Goal: Use online tool/utility: Utilize a website feature to perform a specific function

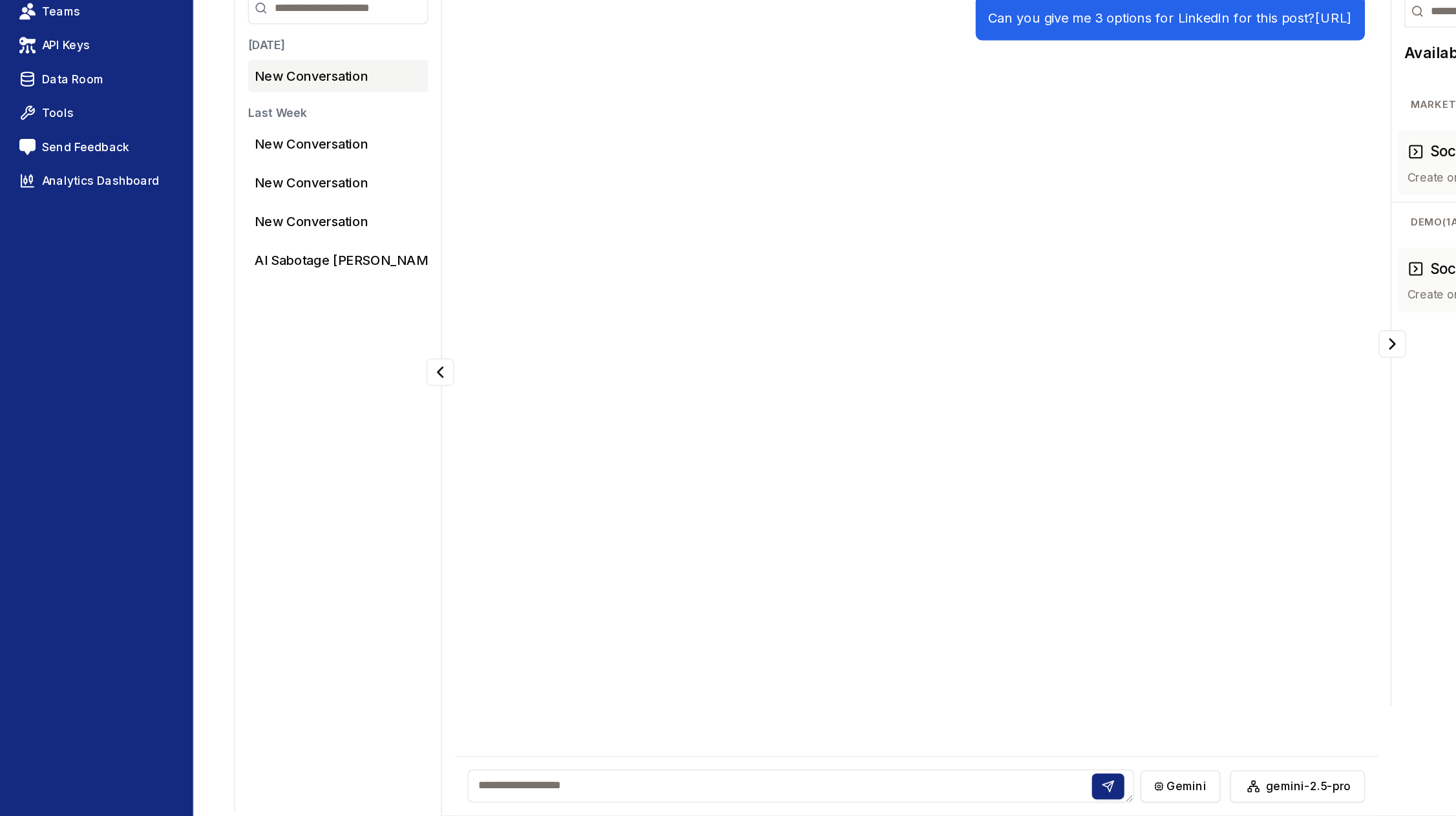
click at [585, 396] on div "Can you give me 3 options for LinkedIn for this post? [URL]" at bounding box center [732, 404] width 738 height 490
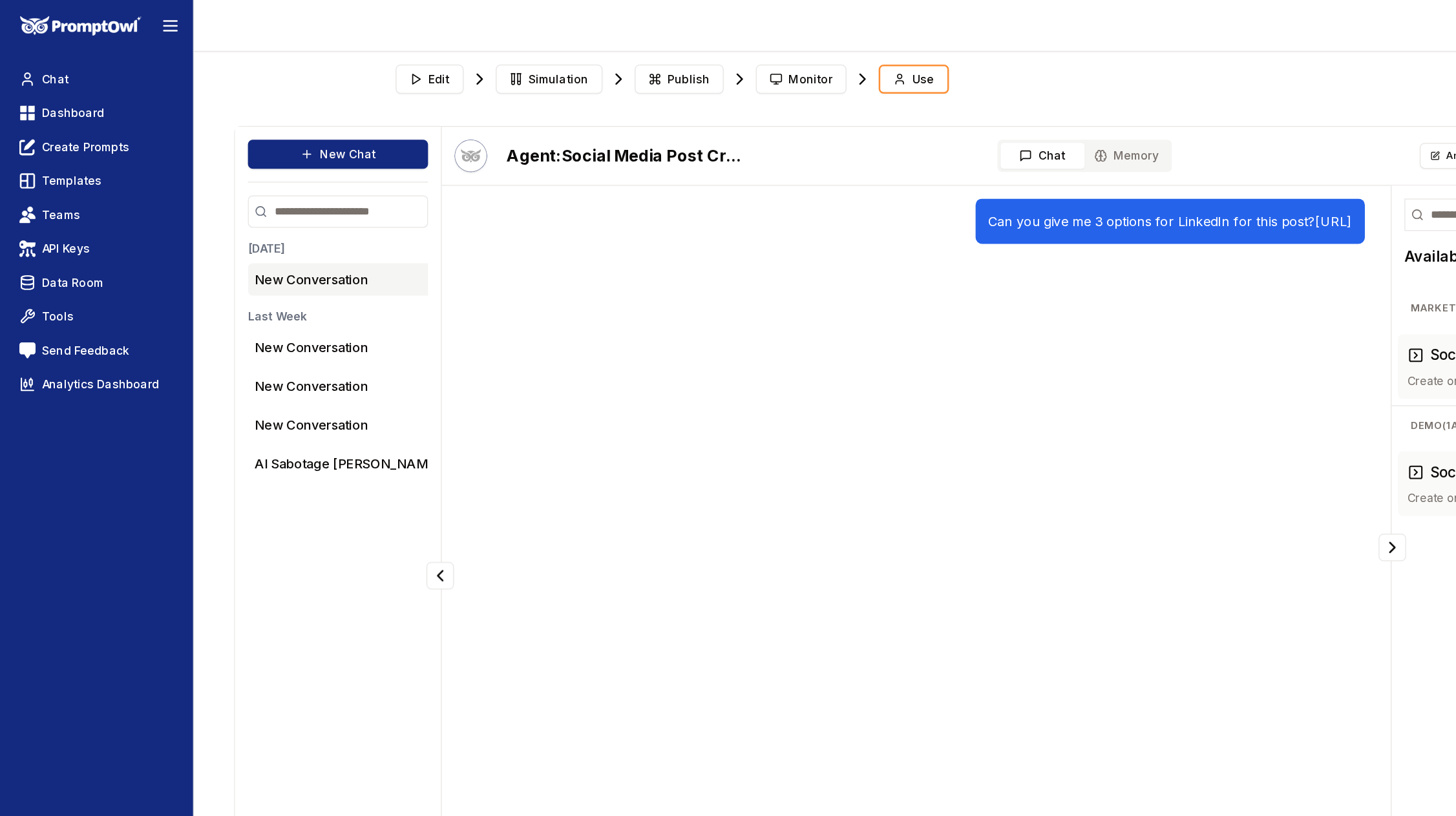
drag, startPoint x: 634, startPoint y: 193, endPoint x: 453, endPoint y: 172, distance: 182.2
click at [453, 172] on div "Can you give me 3 options for LinkedIn for this post? [URL]" at bounding box center [727, 177] width 728 height 36
copy p "Can you give me 3 options for LinkedIn for this post? [URL]"
click at [275, 120] on button "New Chat" at bounding box center [270, 123] width 144 height 23
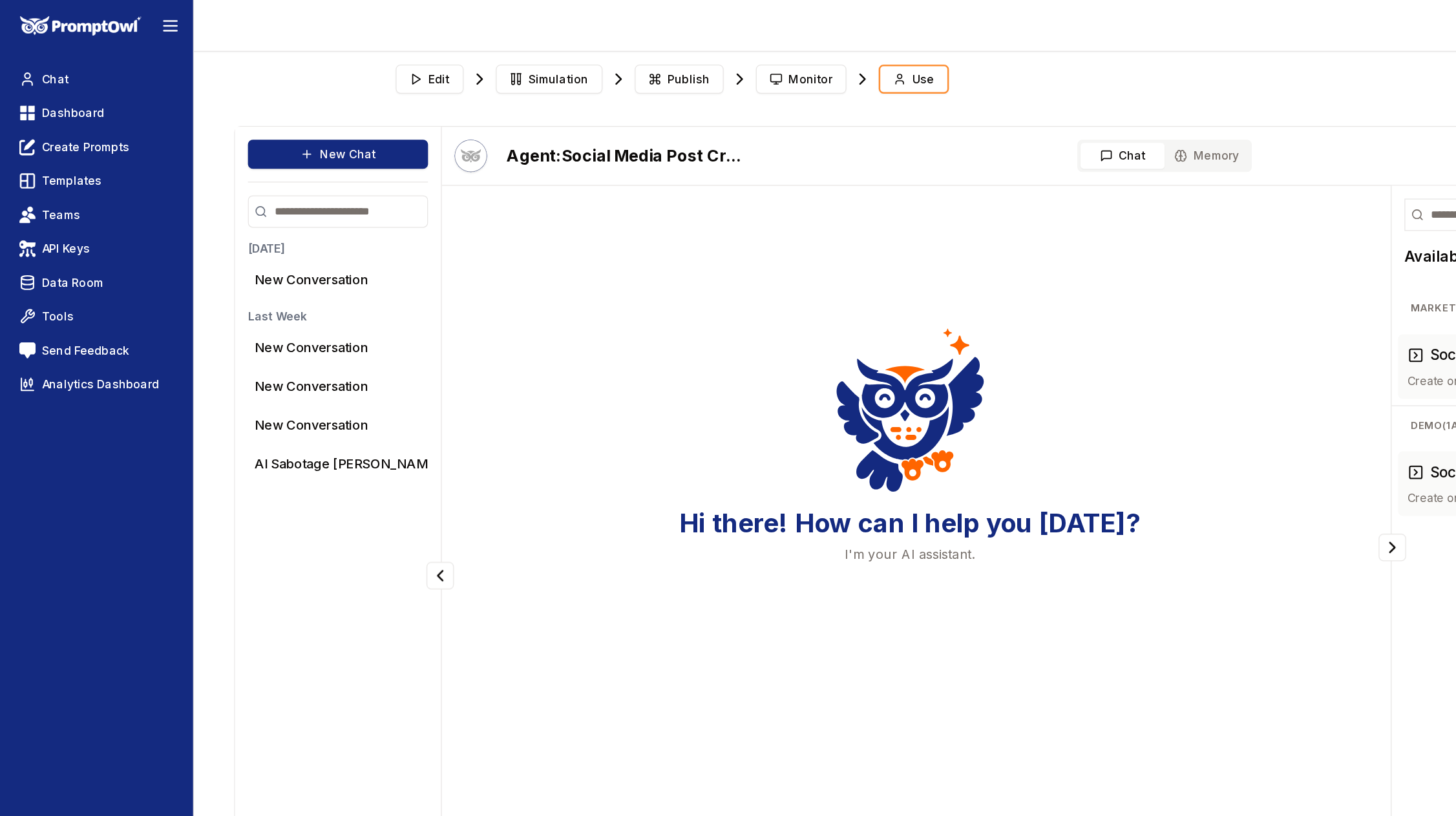
scroll to position [5, 0]
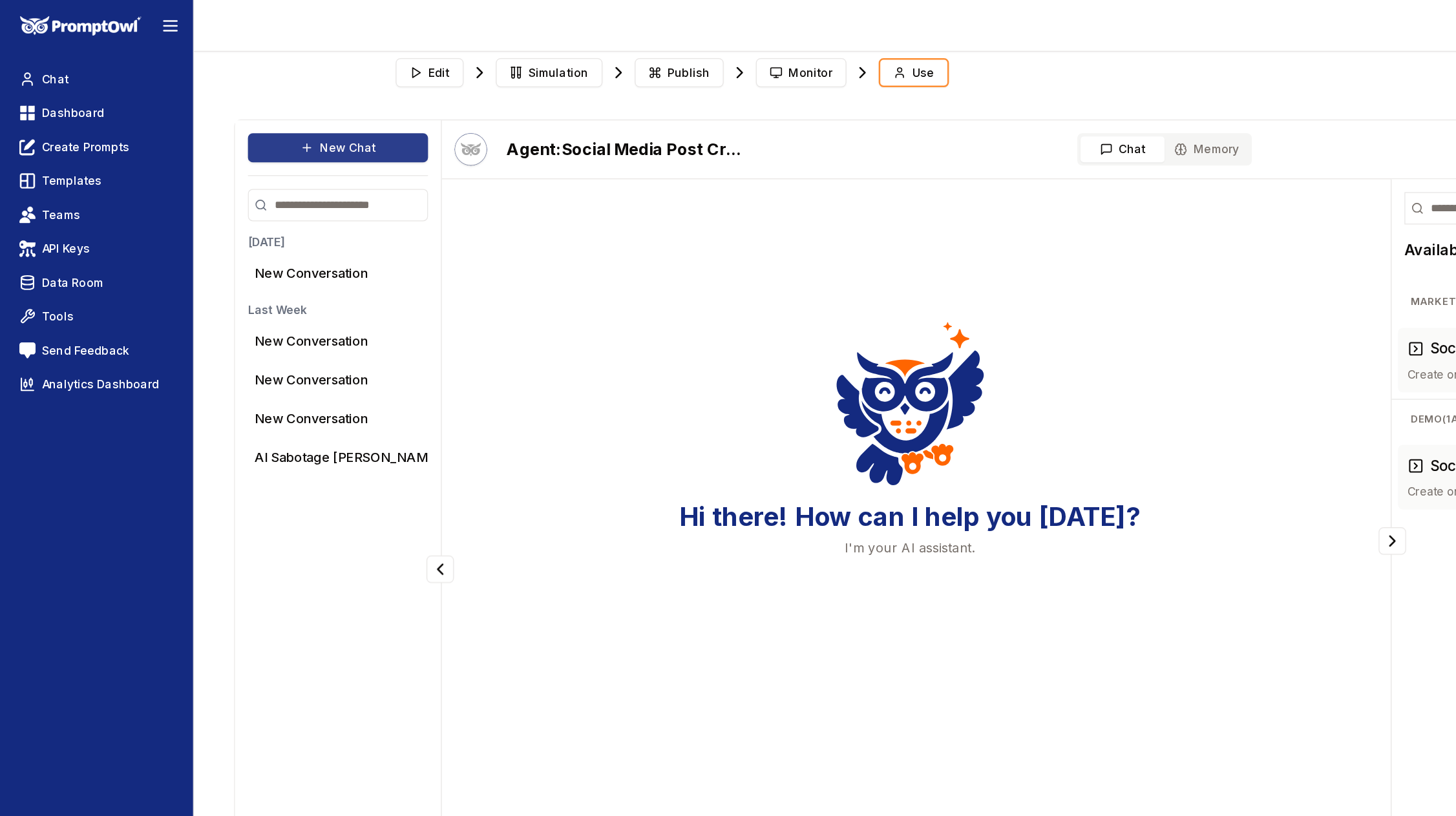
click at [284, 122] on button "New Chat" at bounding box center [270, 118] width 144 height 23
click at [486, 639] on div "Hi there! How can I help you [DATE]? I'm your AI assistant." at bounding box center [732, 398] width 738 height 490
click at [342, 58] on button "Edit" at bounding box center [344, 58] width 54 height 23
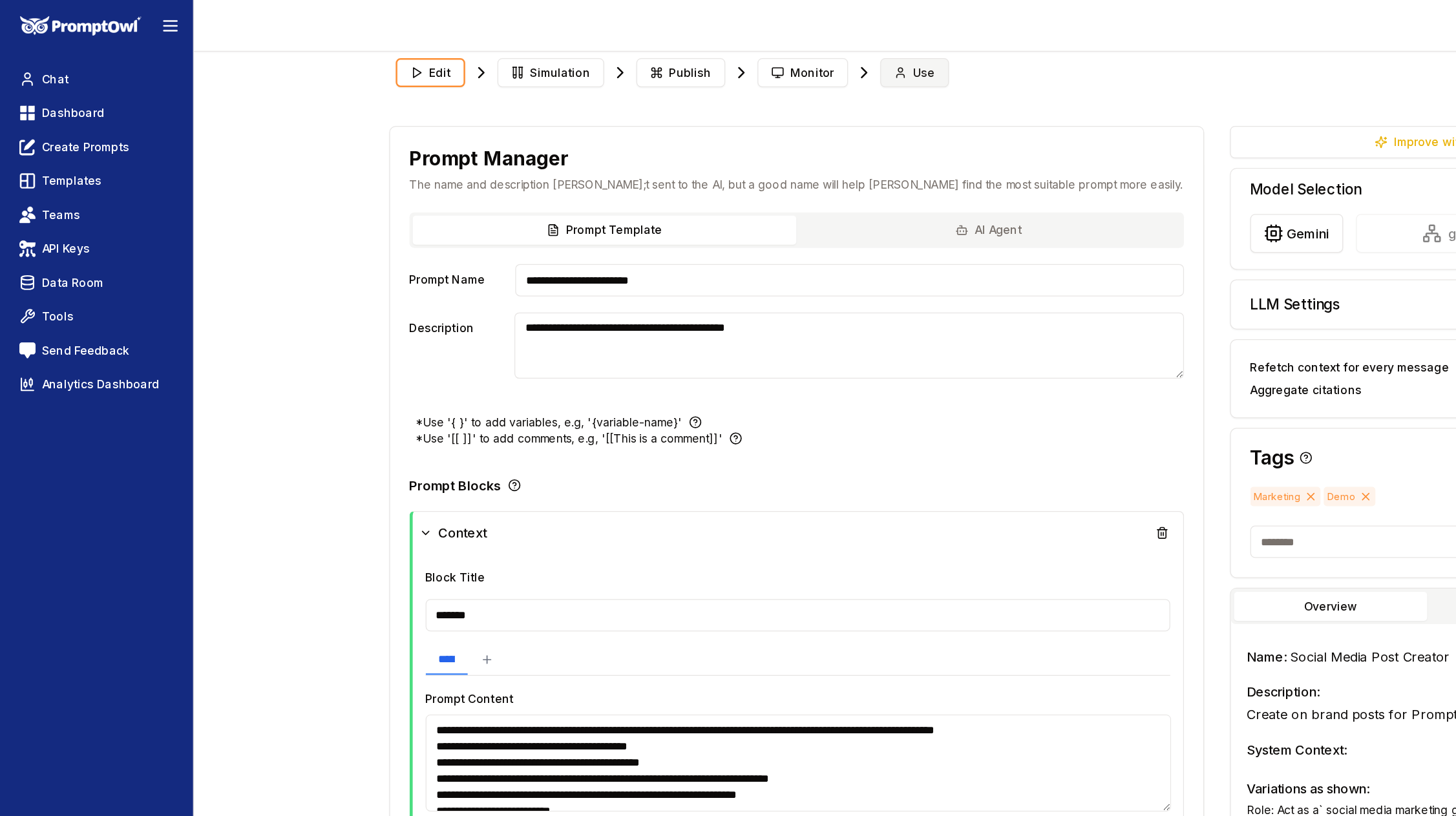
type textarea "**********"
click at [731, 58] on span "Use" at bounding box center [739, 58] width 18 height 13
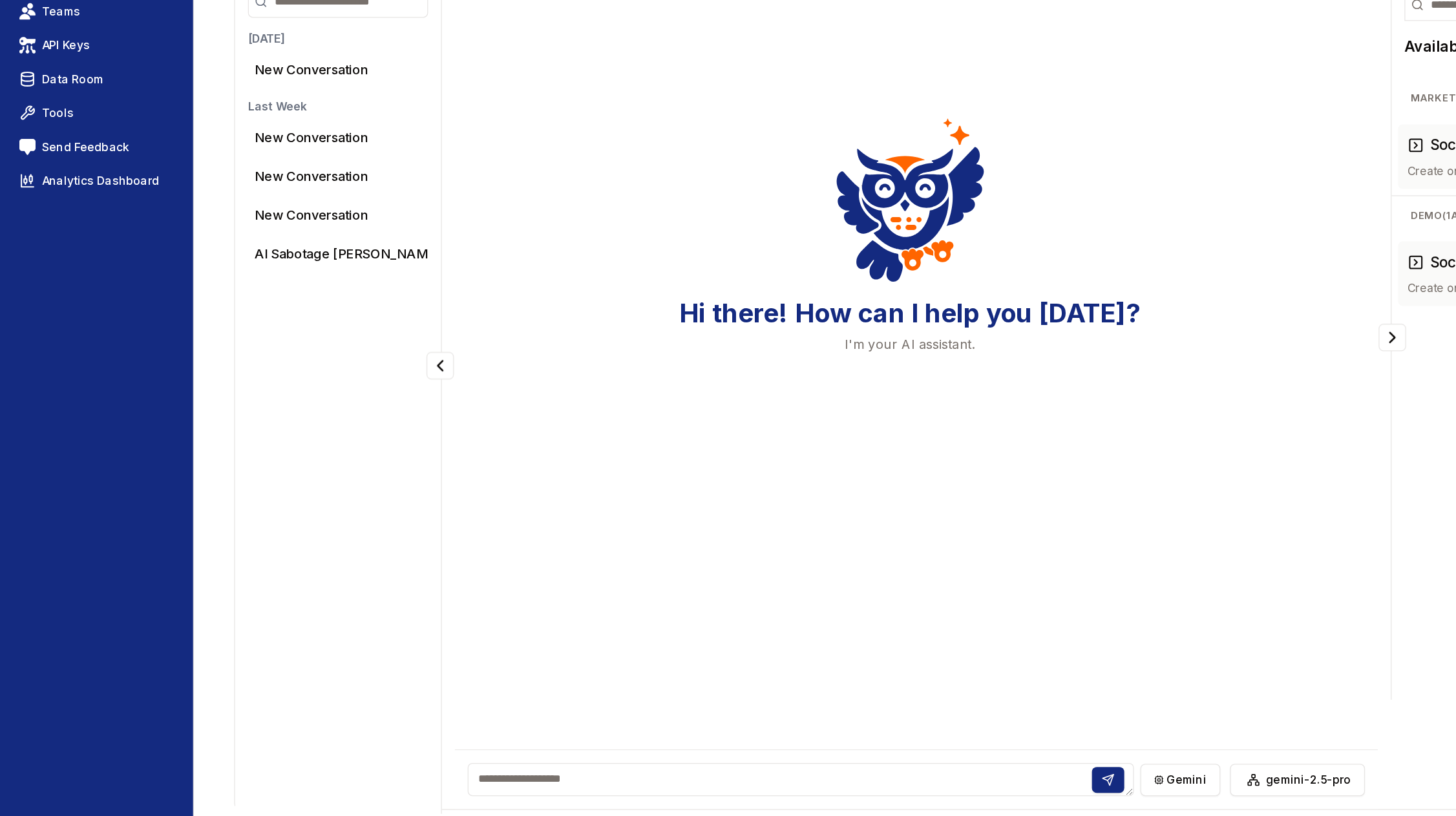
click at [419, 793] on textarea at bounding box center [640, 786] width 532 height 26
paste textarea "**********"
type textarea "**********"
click at [893, 783] on icon at bounding box center [892, 786] width 8 height 8
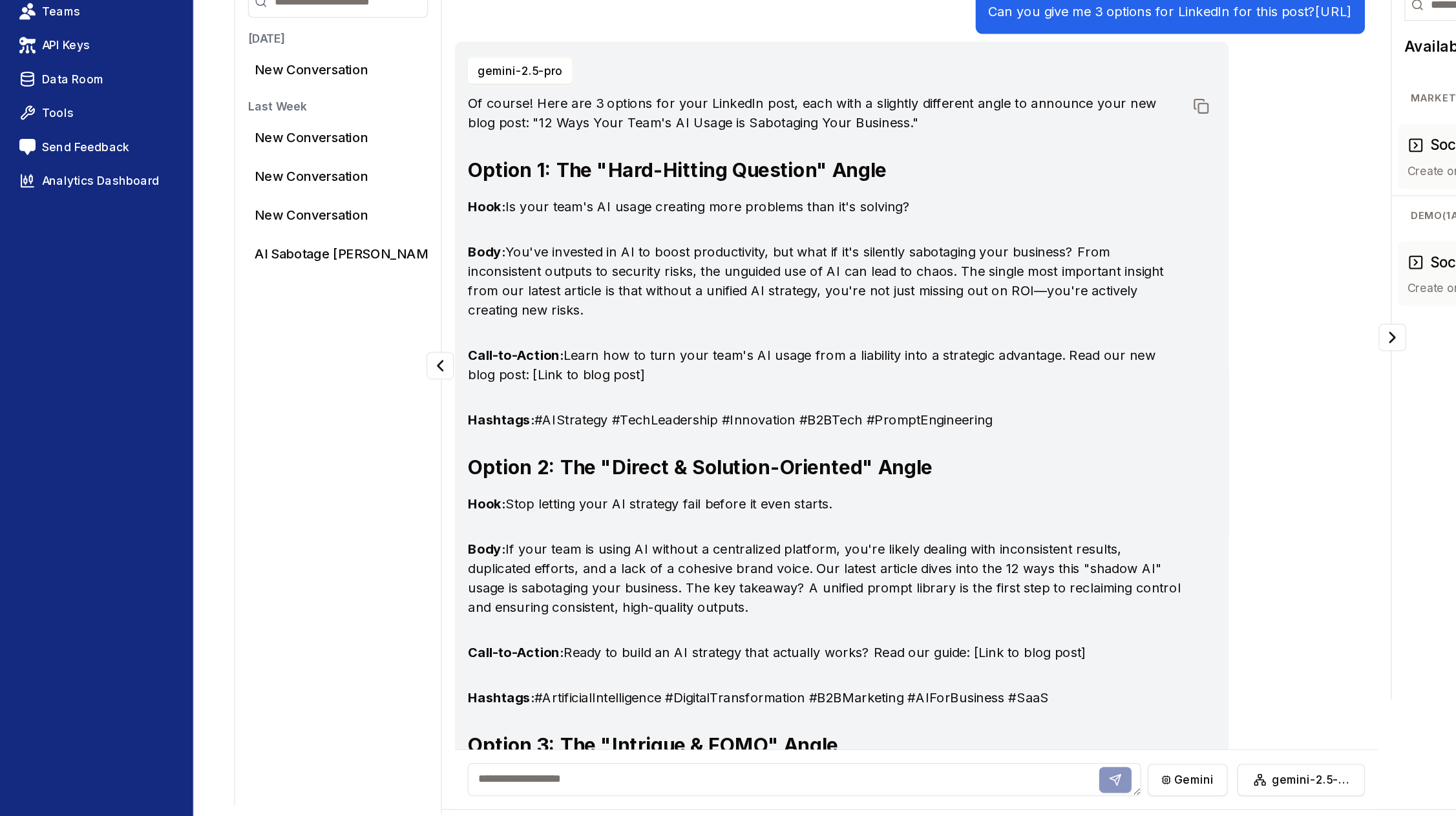
scroll to position [322, 0]
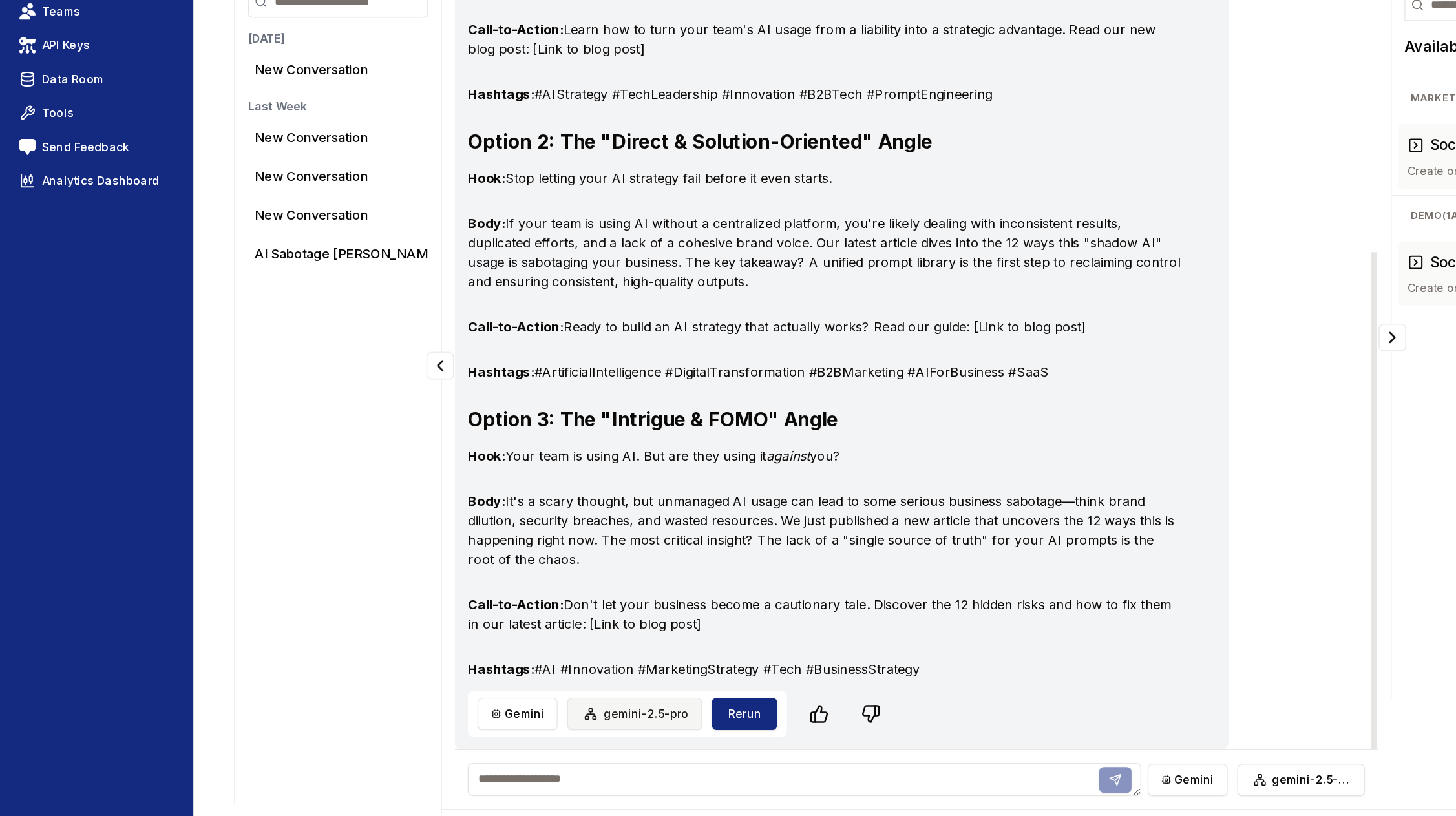
click at [518, 730] on html "Toggle theme Toggle user menu Chat Dashboard Create Prompts Templates Teams API…" at bounding box center [728, 408] width 1456 height 816
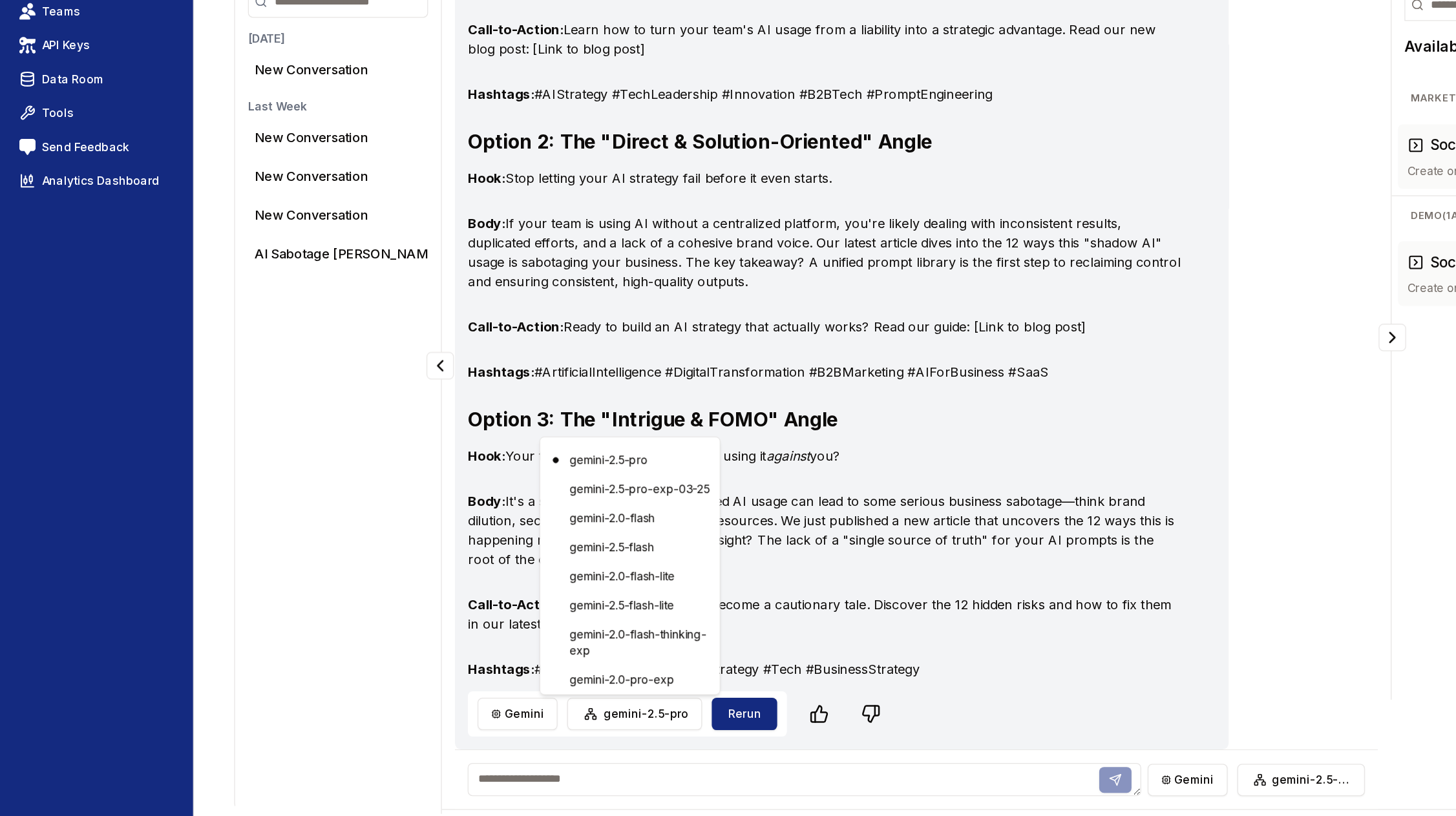
click at [418, 734] on html "Toggle theme Toggle user menu Chat Dashboard Create Prompts Templates Teams API…" at bounding box center [728, 408] width 1456 height 816
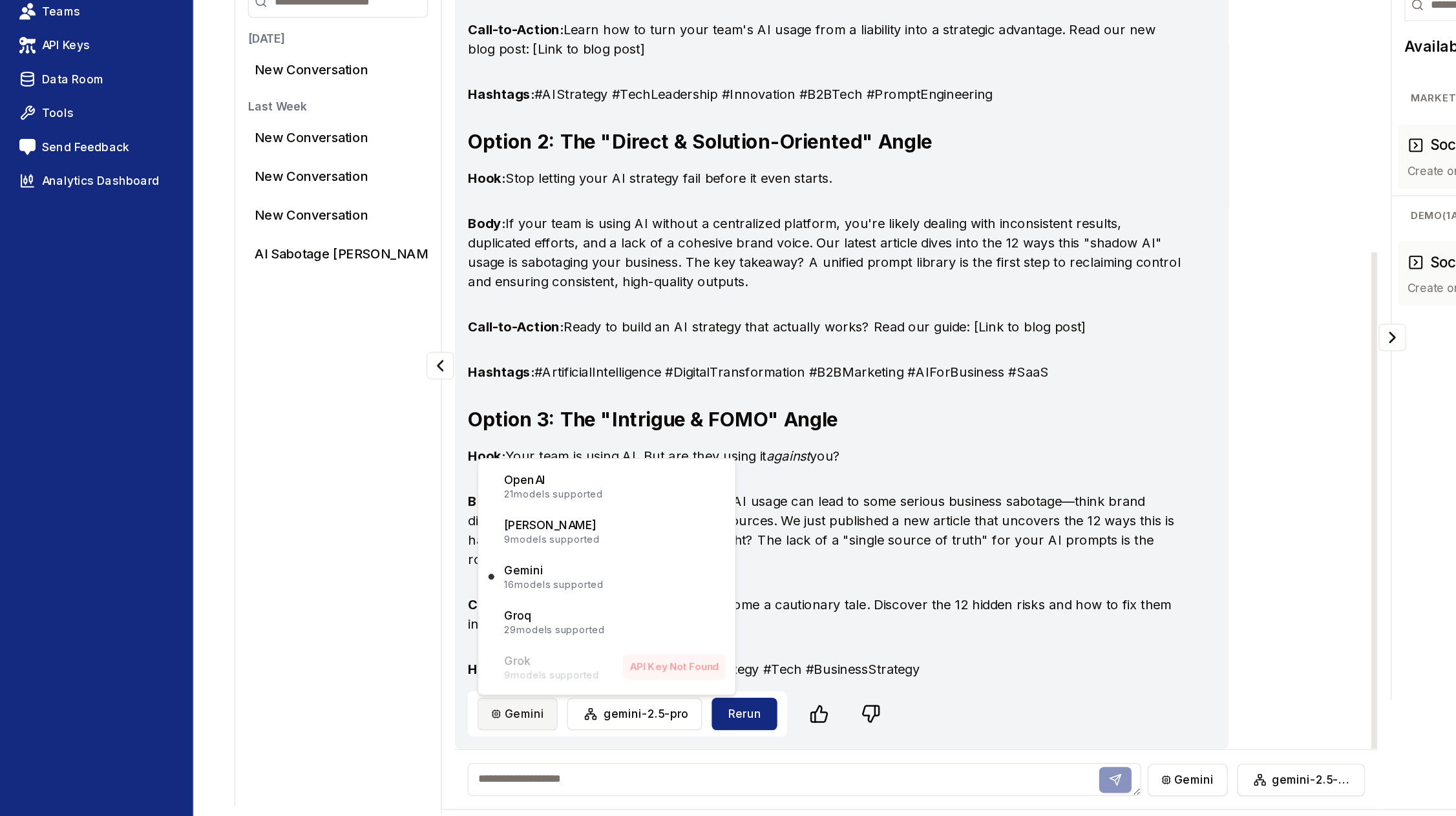
click at [415, 734] on html "Toggle theme Toggle user menu Chat Dashboard Create Prompts Templates Teams API…" at bounding box center [728, 408] width 1456 height 816
click at [425, 553] on p "21 models supported" at bounding box center [442, 558] width 79 height 10
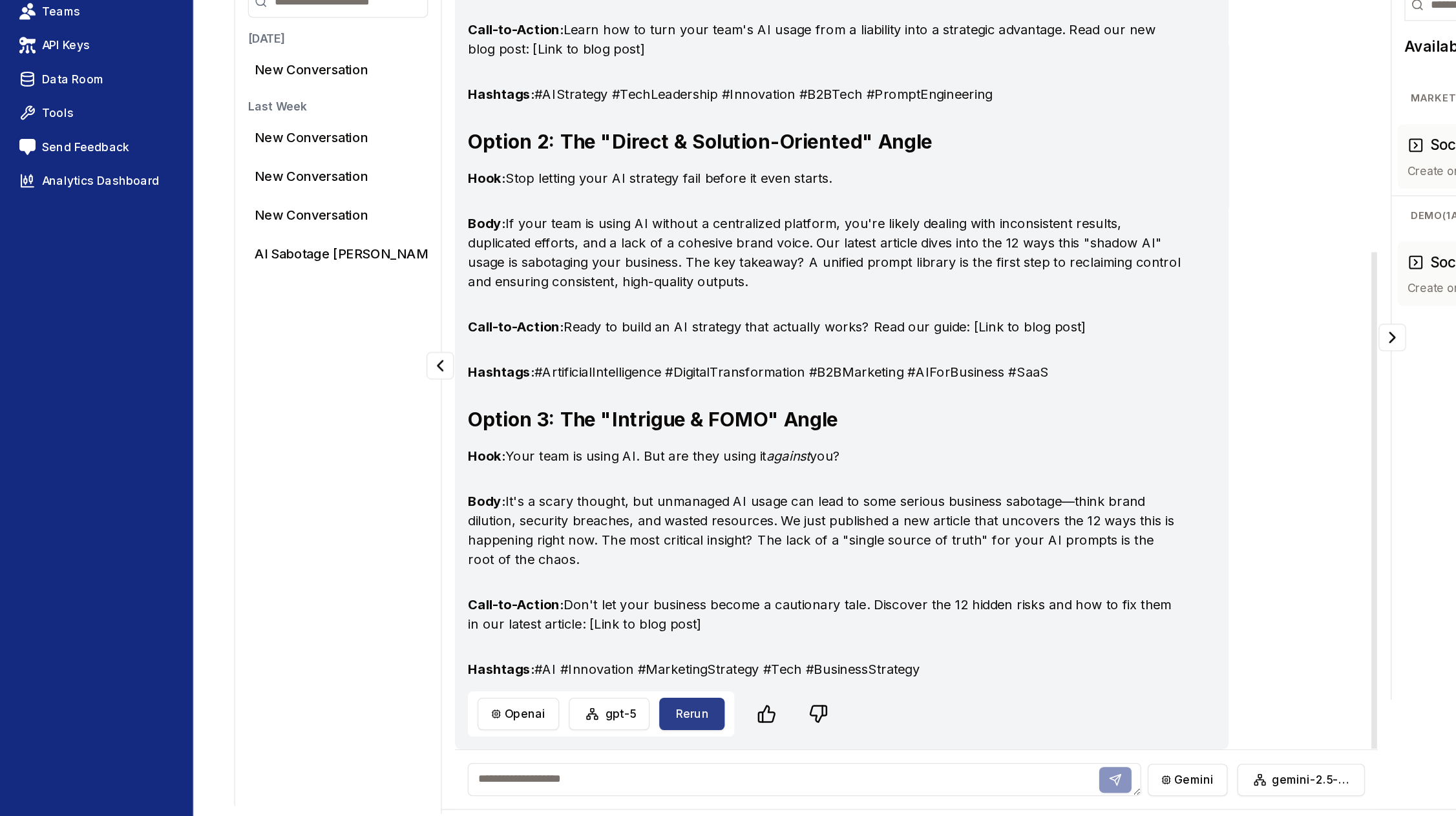
click at [543, 732] on button "Rerun" at bounding box center [553, 734] width 53 height 25
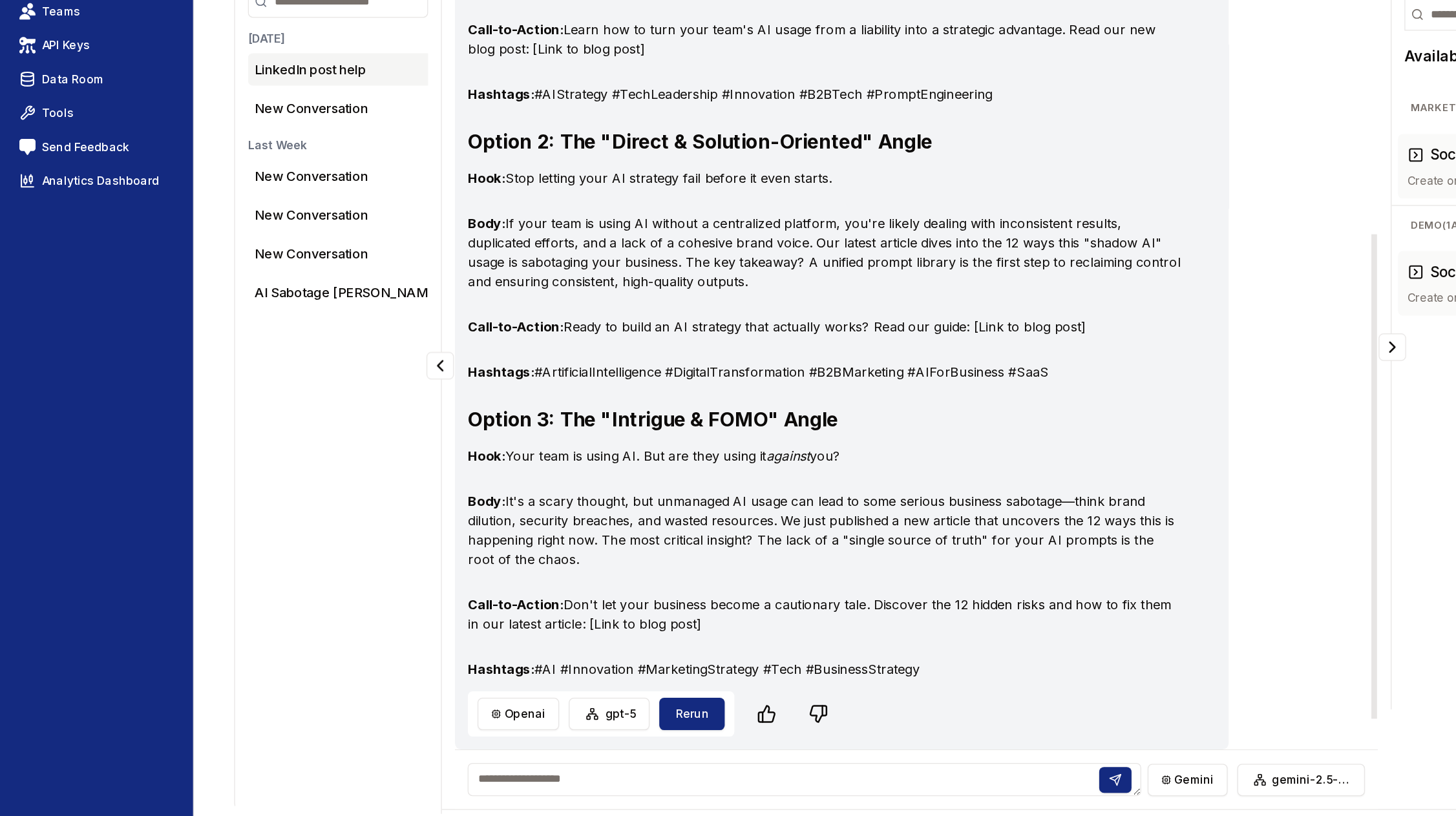
scroll to position [0, 0]
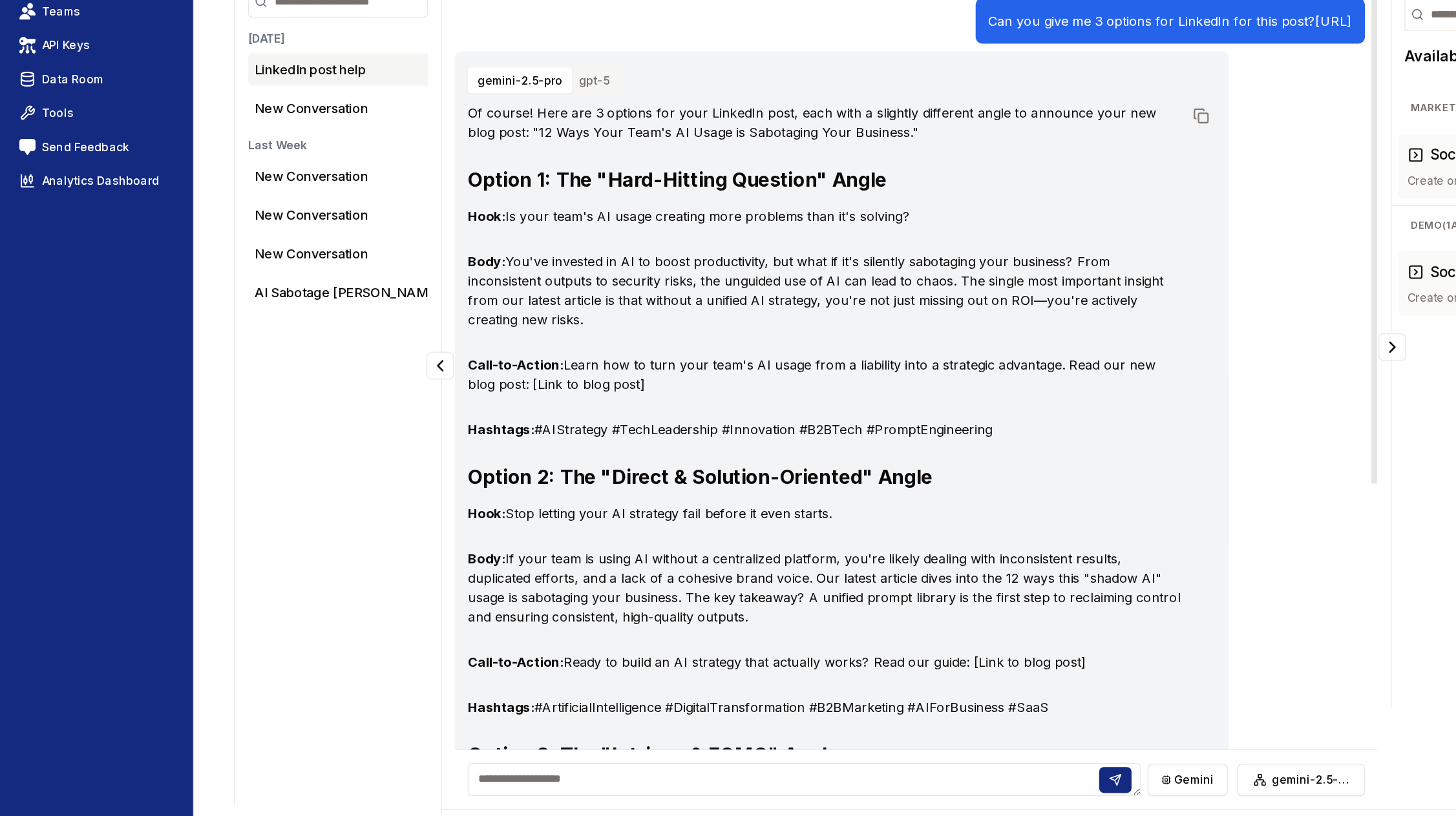
click at [470, 236] on button "gpt-5" at bounding box center [475, 227] width 40 height 20
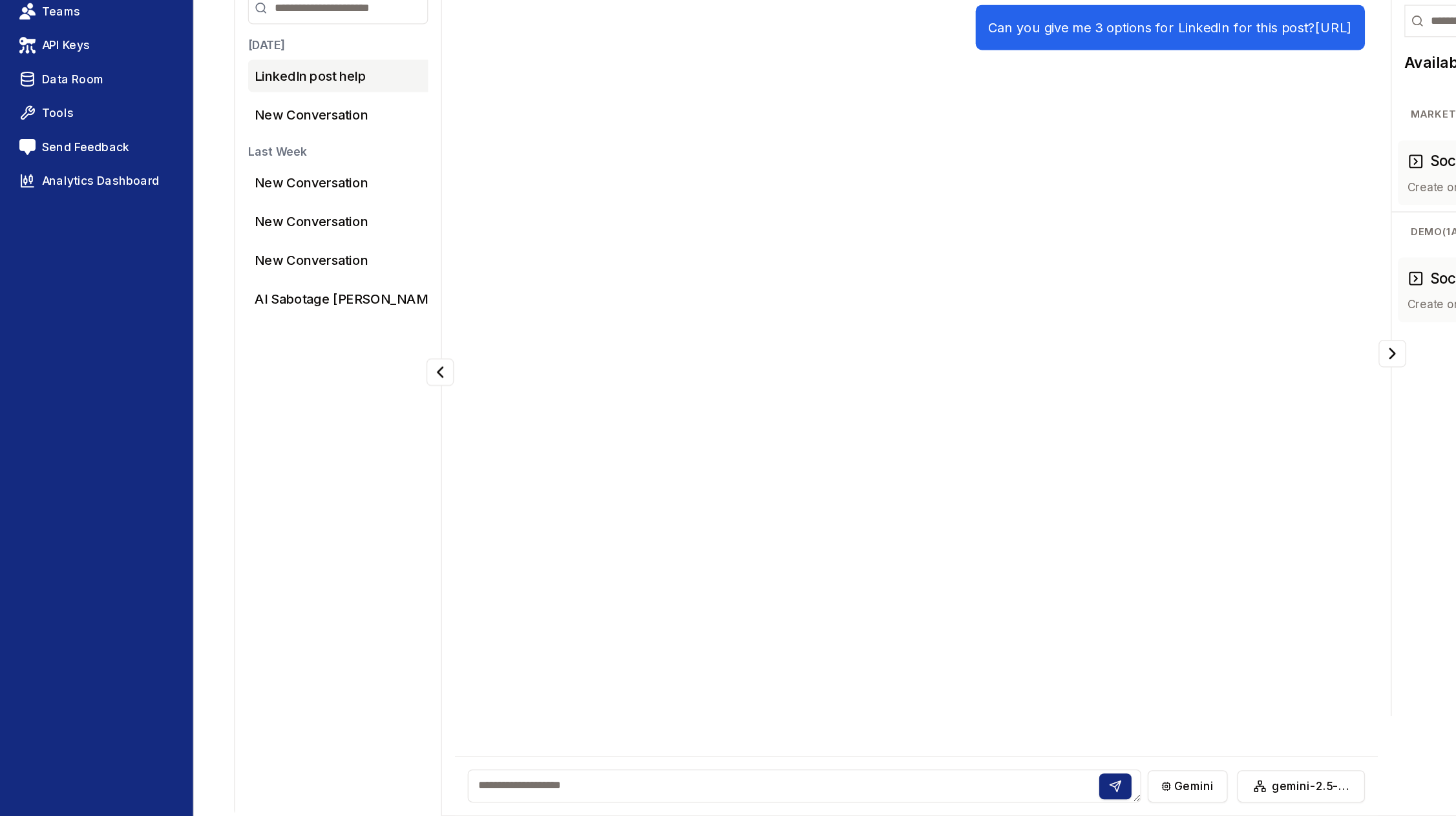
click at [424, 793] on textarea at bounding box center [642, 791] width 538 height 26
type textarea "**********"
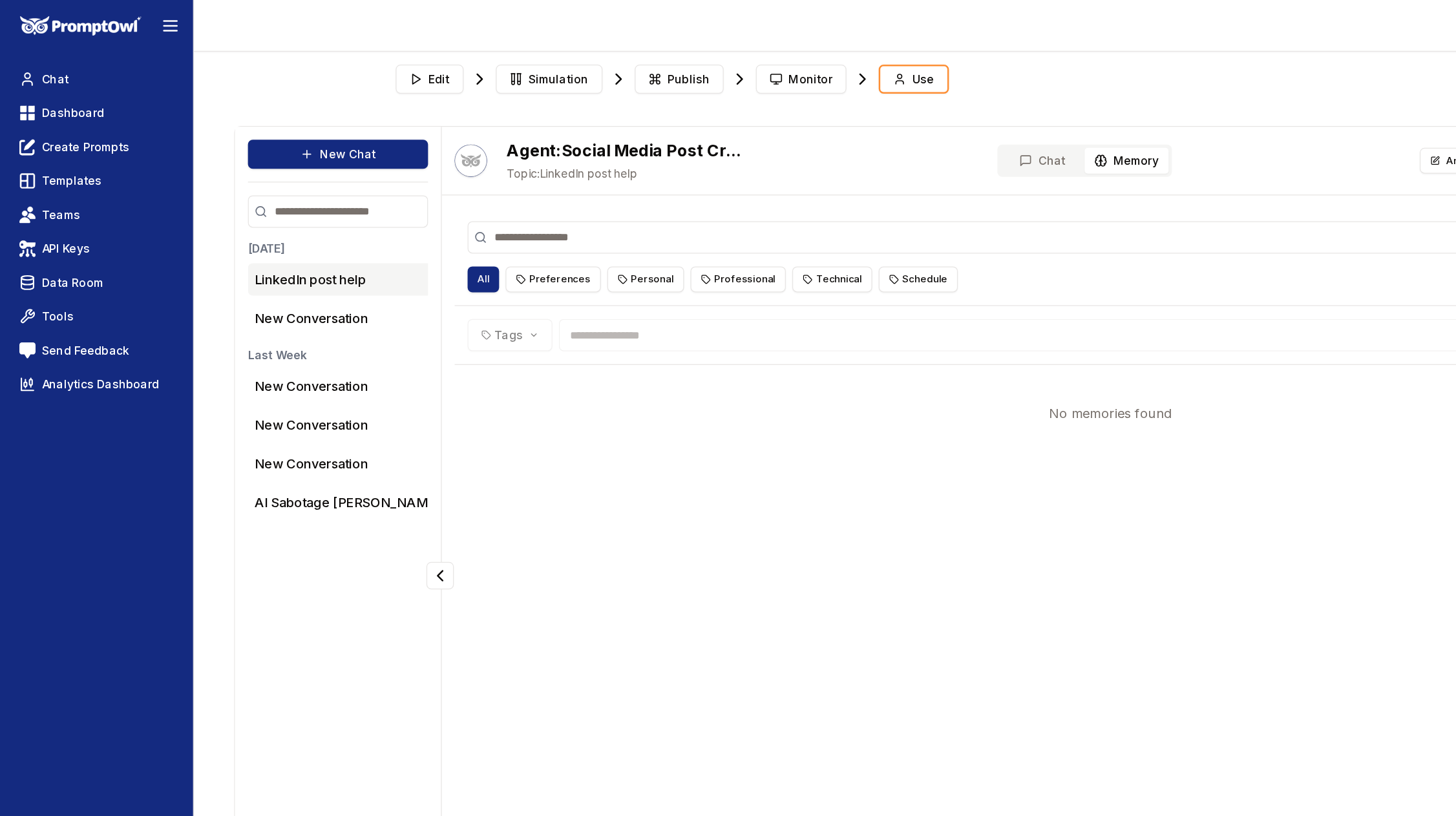
click at [915, 123] on span "Memory" at bounding box center [909, 128] width 36 height 13
click at [449, 219] on button "Preferences" at bounding box center [442, 224] width 76 height 20
click at [504, 219] on button "Personal" at bounding box center [516, 224] width 61 height 20
click at [581, 216] on button "Professional" at bounding box center [591, 224] width 76 height 20
click at [656, 222] on button "Technical" at bounding box center [665, 224] width 64 height 20
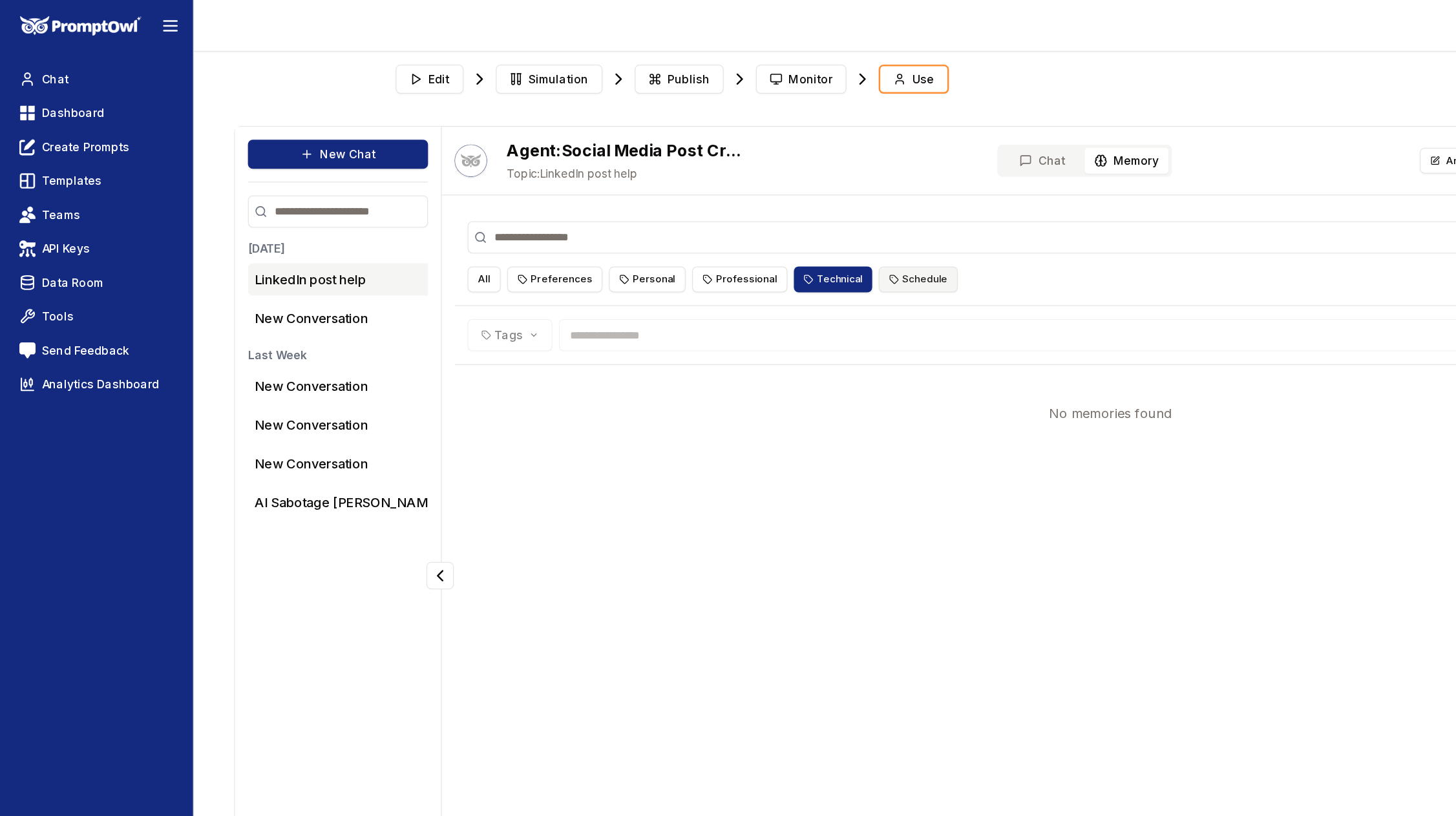
click at [716, 225] on button "Schedule" at bounding box center [735, 224] width 64 height 20
click at [386, 226] on button "All" at bounding box center [386, 224] width 26 height 20
click at [521, 225] on button "Personal" at bounding box center [516, 224] width 61 height 20
click at [577, 221] on button "Professional" at bounding box center [591, 224] width 76 height 20
click at [652, 220] on button "Technical" at bounding box center [665, 224] width 64 height 20
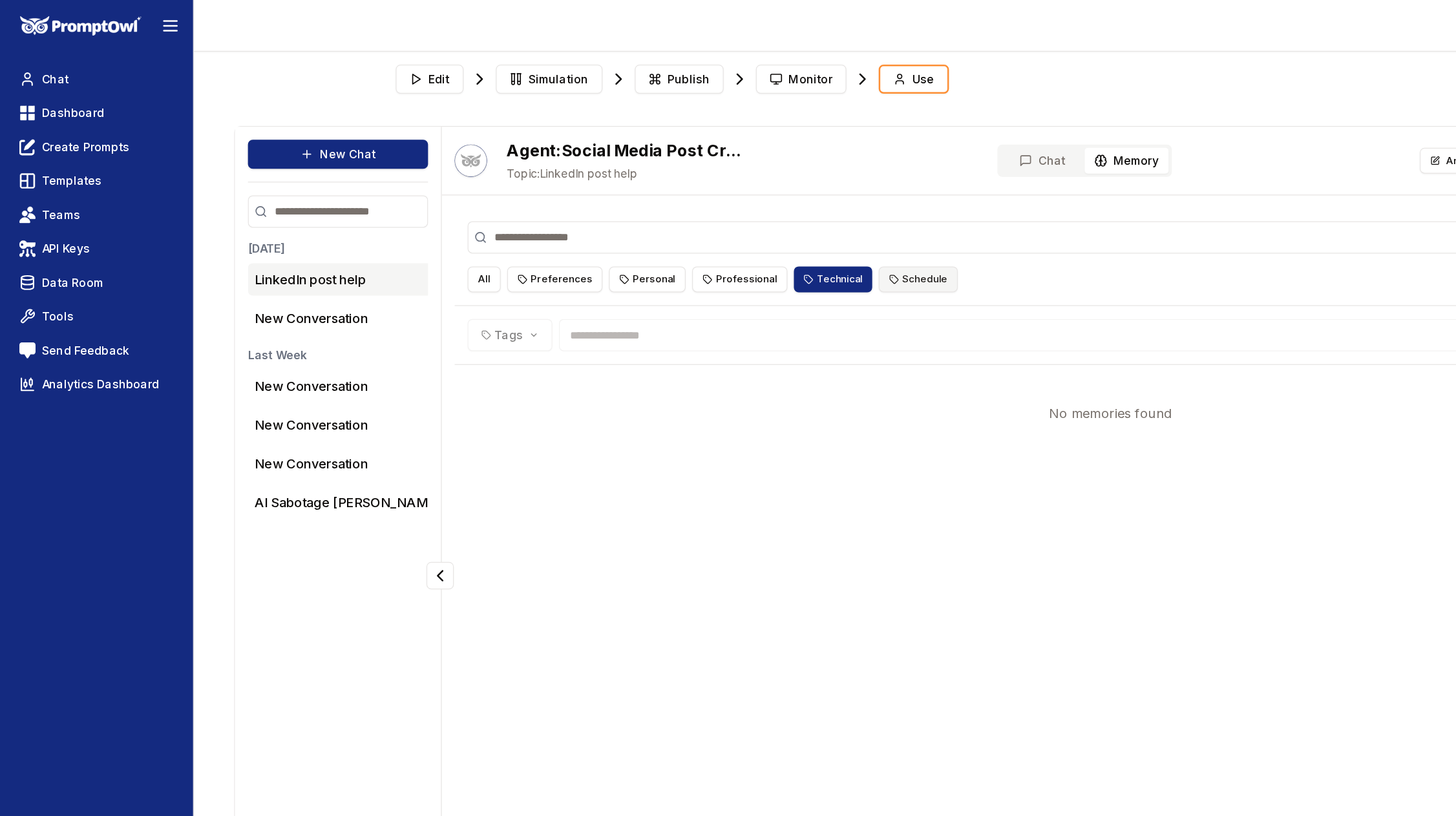
click at [710, 221] on button "Schedule" at bounding box center [735, 224] width 64 height 20
click at [438, 221] on button "Preferences" at bounding box center [444, 224] width 76 height 20
click at [380, 223] on button "All" at bounding box center [386, 224] width 26 height 20
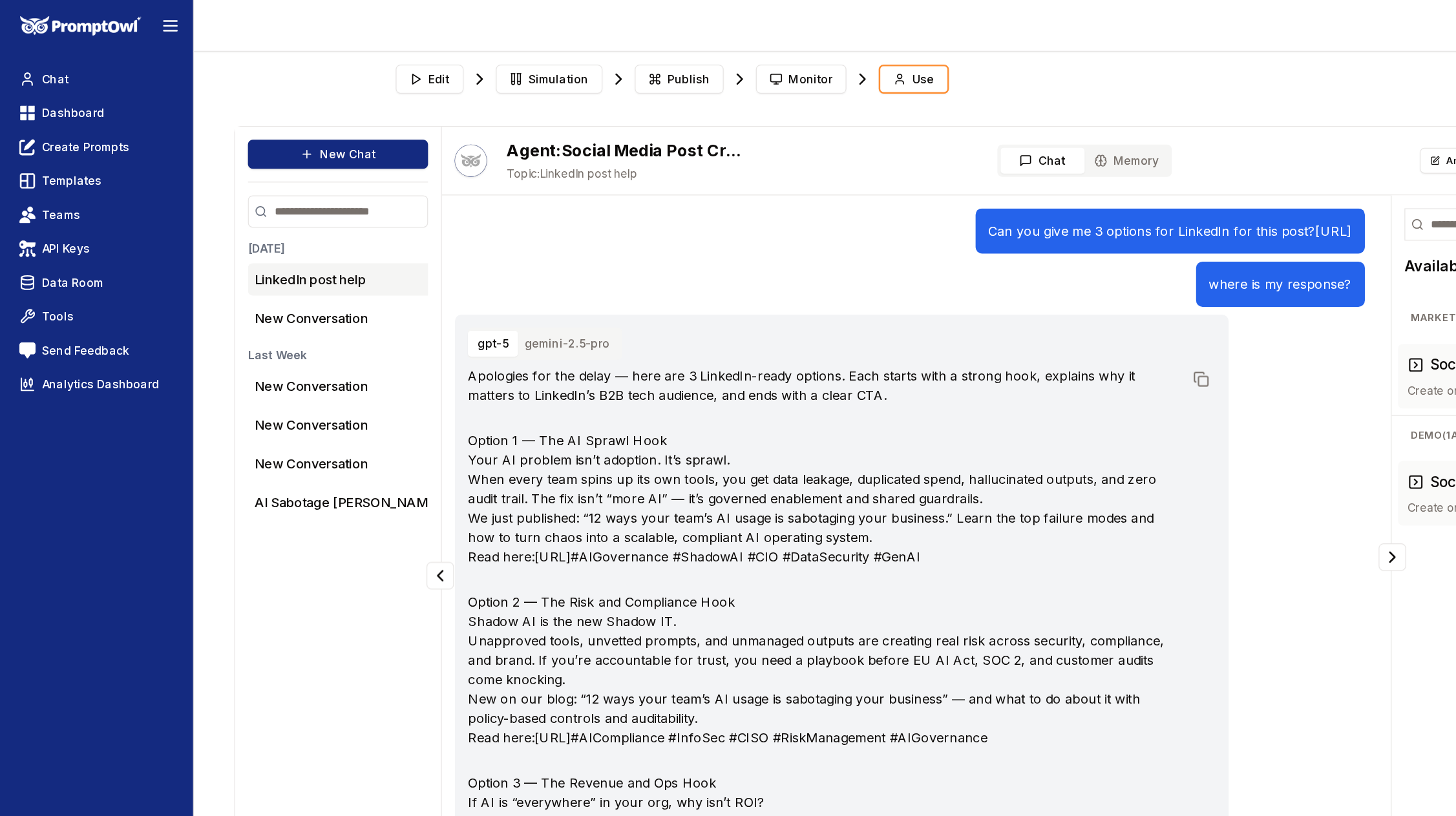
click at [861, 142] on div "Agent: Social Media Post Creator Topic: LinkedIn post help Chat Memory Annotate…" at bounding box center [887, 129] width 1069 height 55
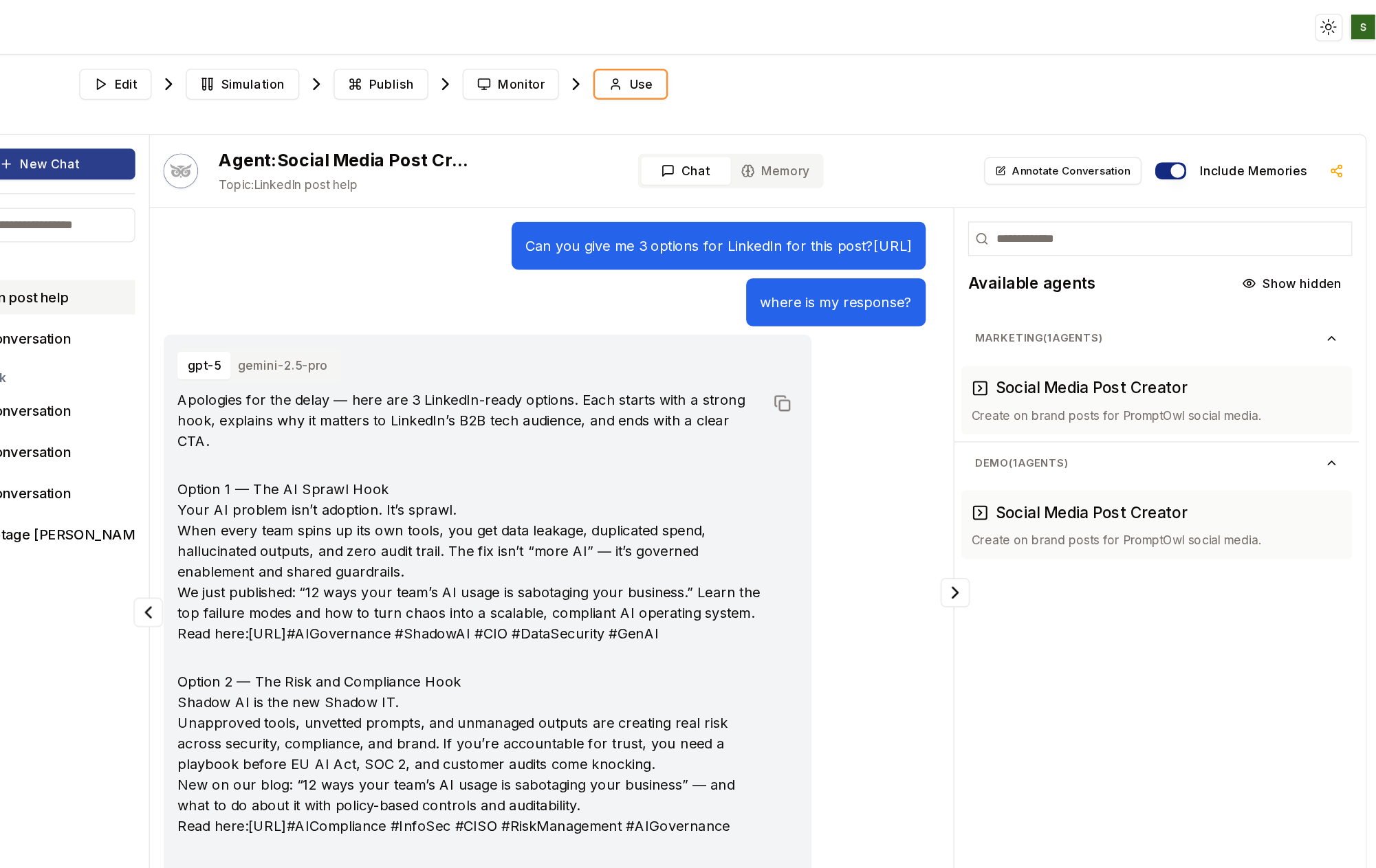
click at [302, 127] on button "New Chat" at bounding box center [283, 131] width 153 height 24
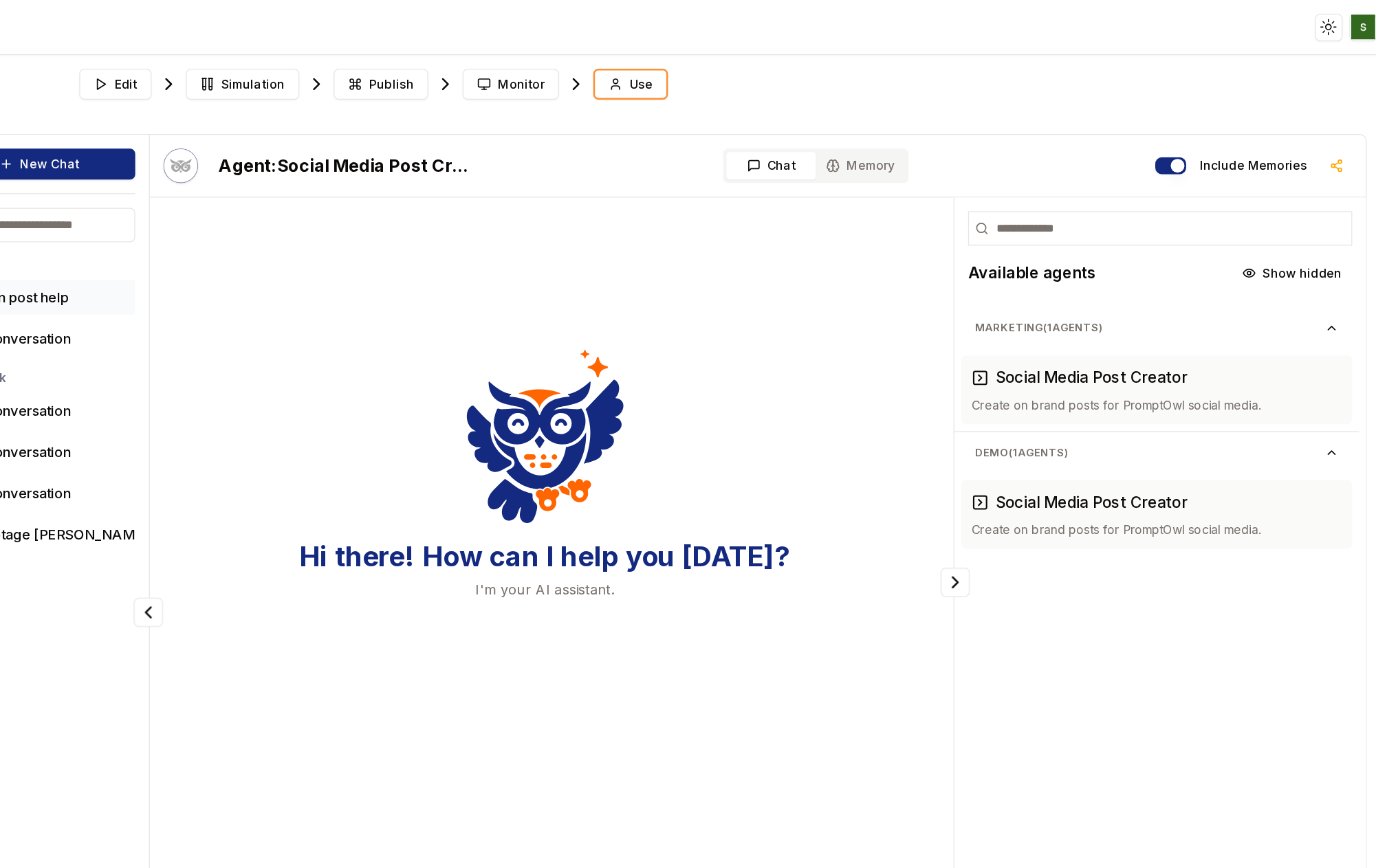
click at [268, 236] on p "LinkedIn post help" at bounding box center [260, 238] width 95 height 16
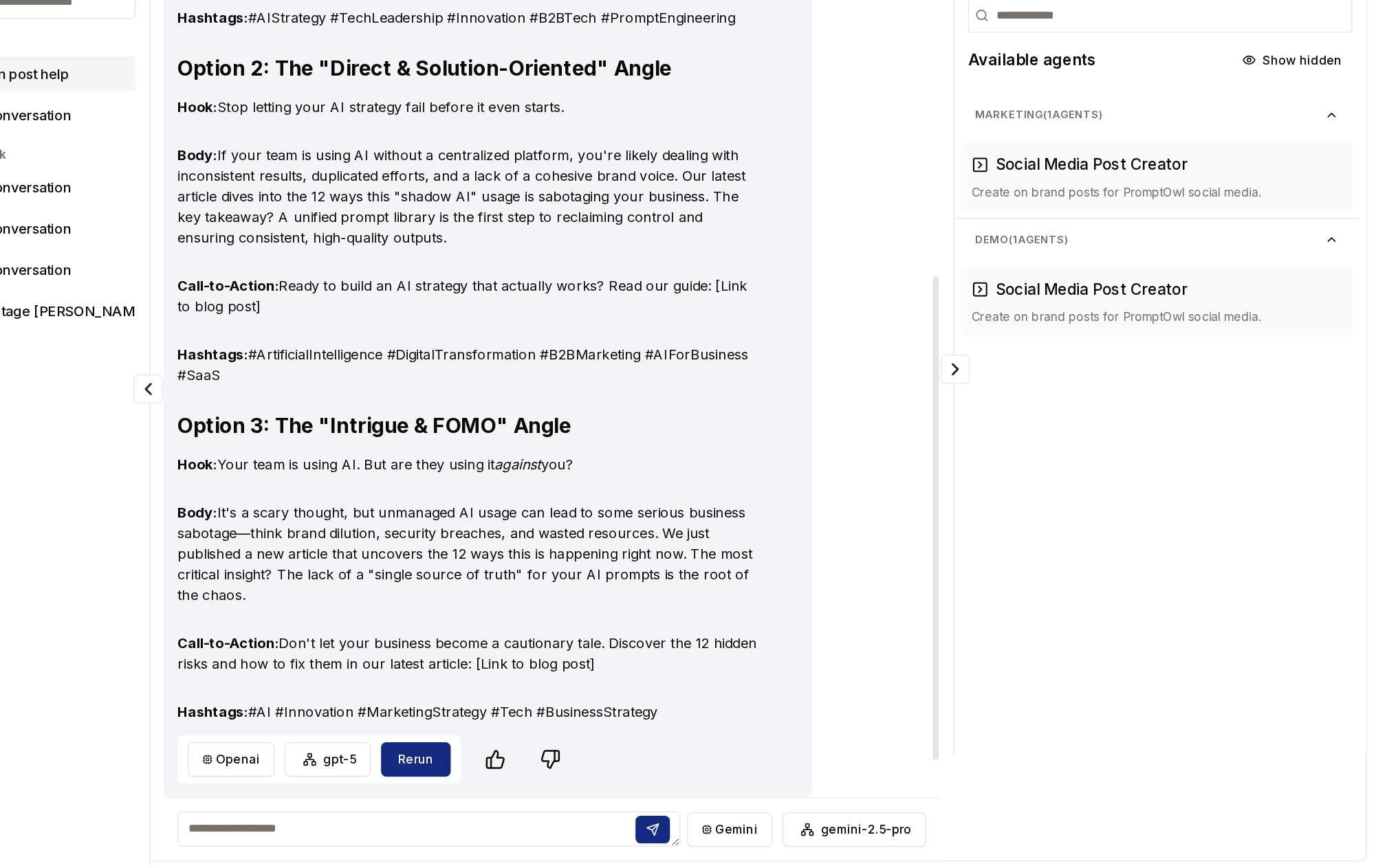
scroll to position [416, 0]
click at [267, 262] on p "New Conversation" at bounding box center [261, 265] width 96 height 16
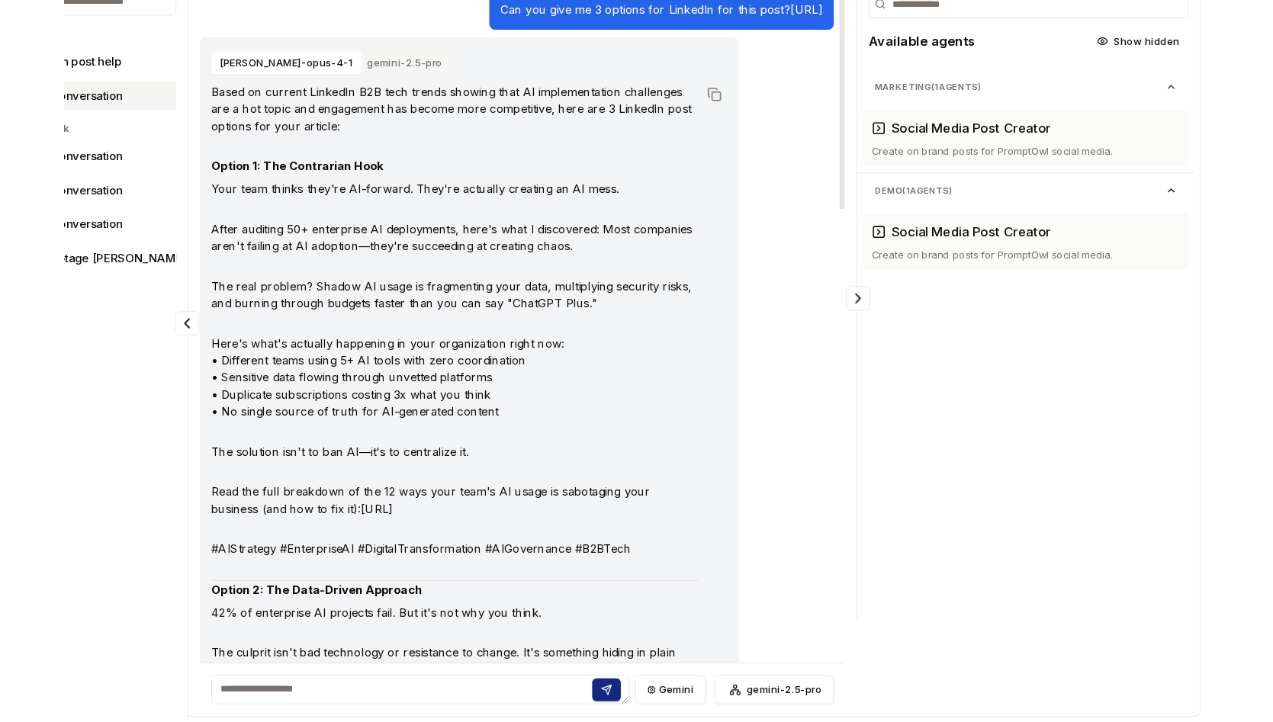
scroll to position [0, 0]
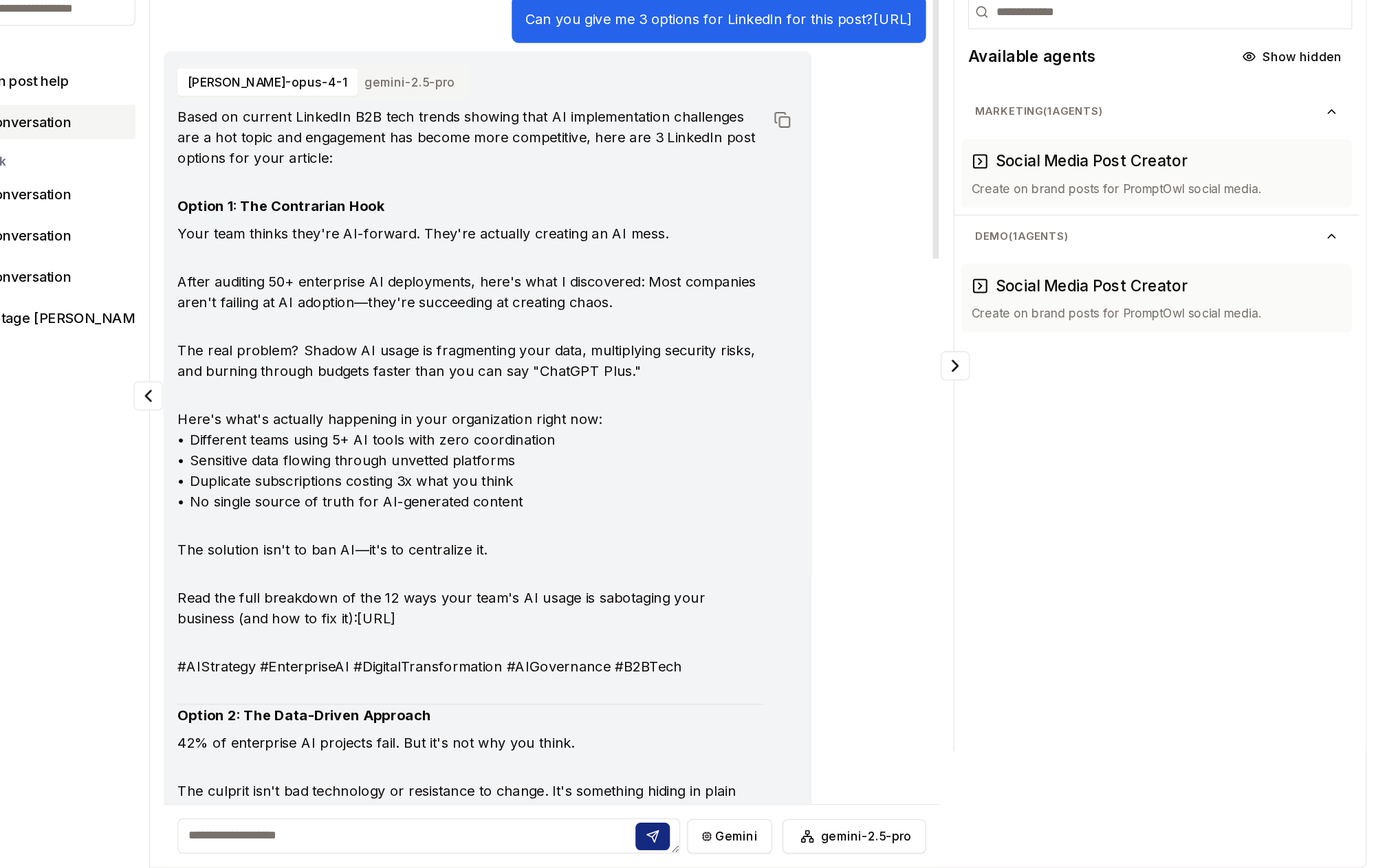
drag, startPoint x: 551, startPoint y: 204, endPoint x: 393, endPoint y: 179, distance: 160.0
click at [673, 180] on p "Can you give me 3 options for LinkedIn for this post? [URL]" at bounding box center [827, 188] width 309 height 16
copy p "Can you give me 3 options for LinkedIn for this post? [URL]"
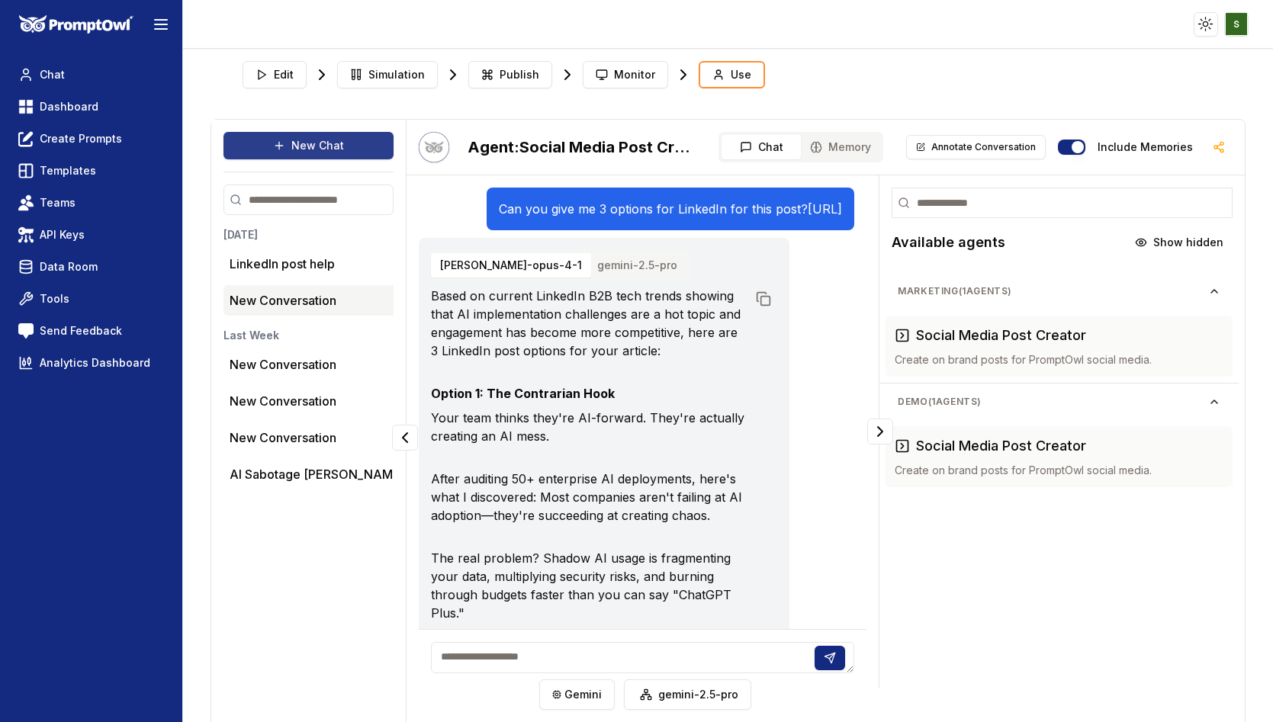
click at [303, 152] on button "New Chat" at bounding box center [308, 145] width 170 height 27
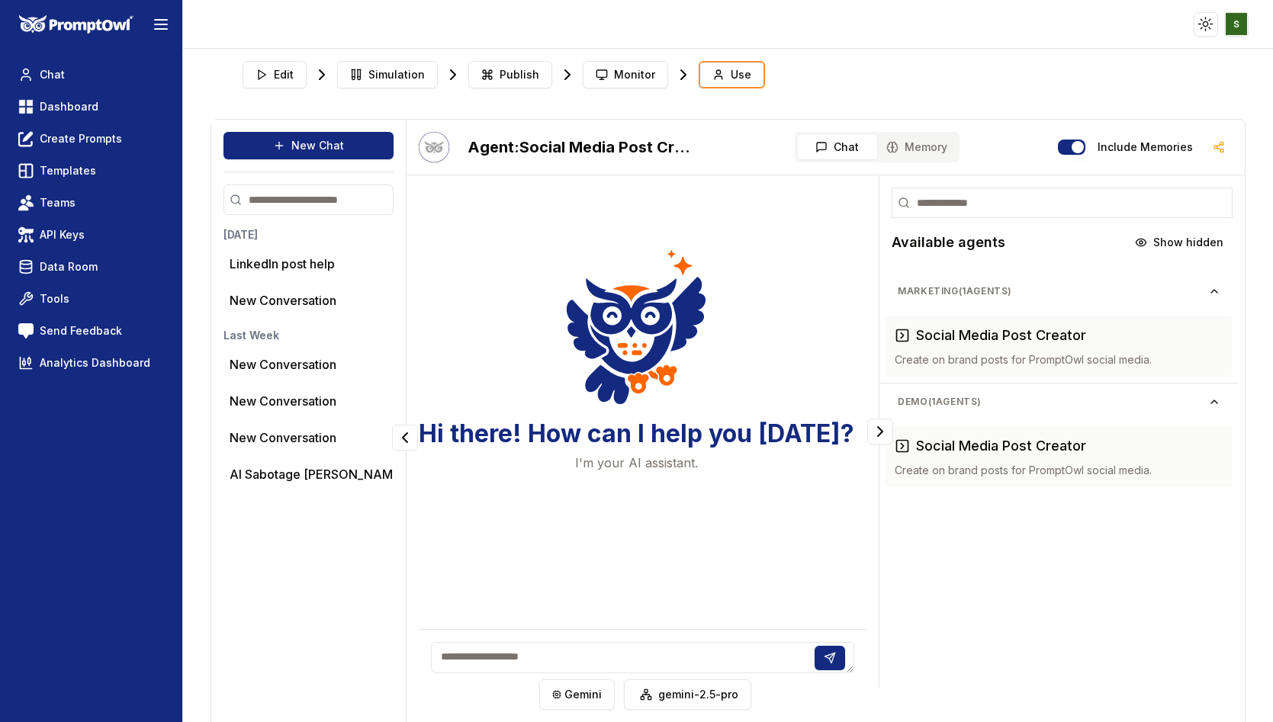
click at [463, 657] on textarea at bounding box center [643, 657] width 424 height 31
paste textarea "**********"
type textarea "**********"
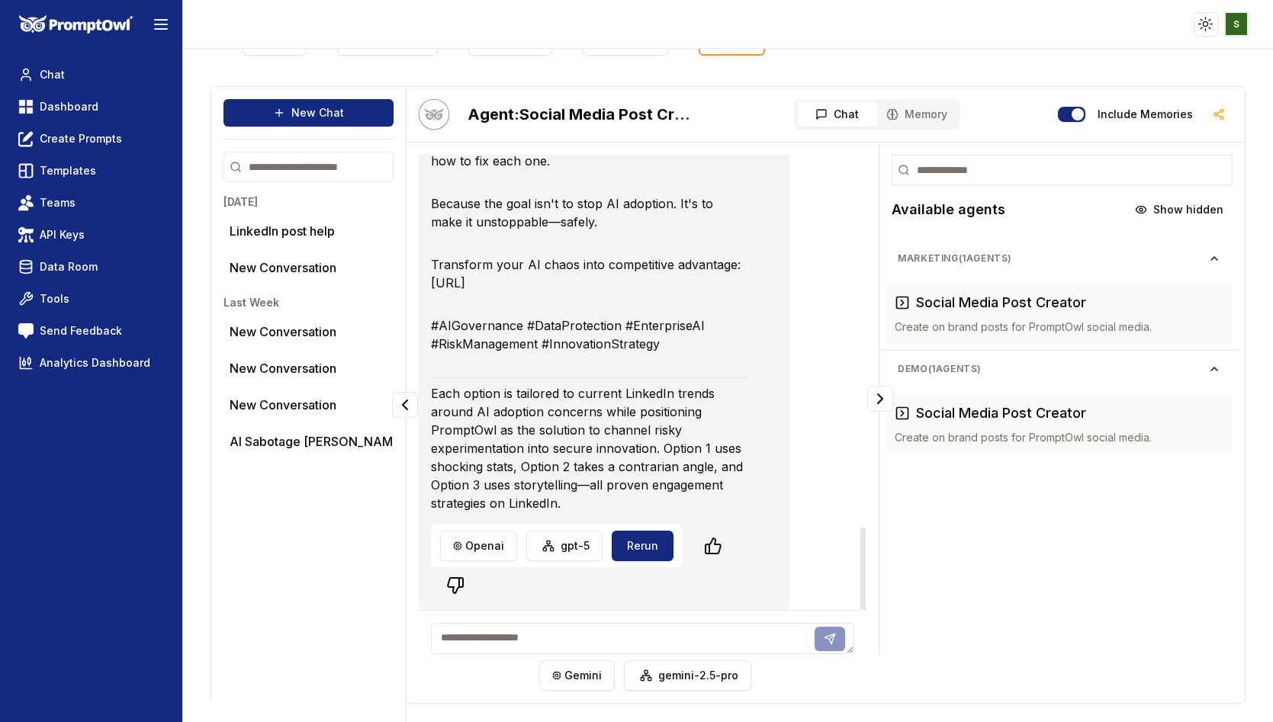
scroll to position [2080, 0]
click at [642, 561] on button "Rerun" at bounding box center [642, 546] width 62 height 30
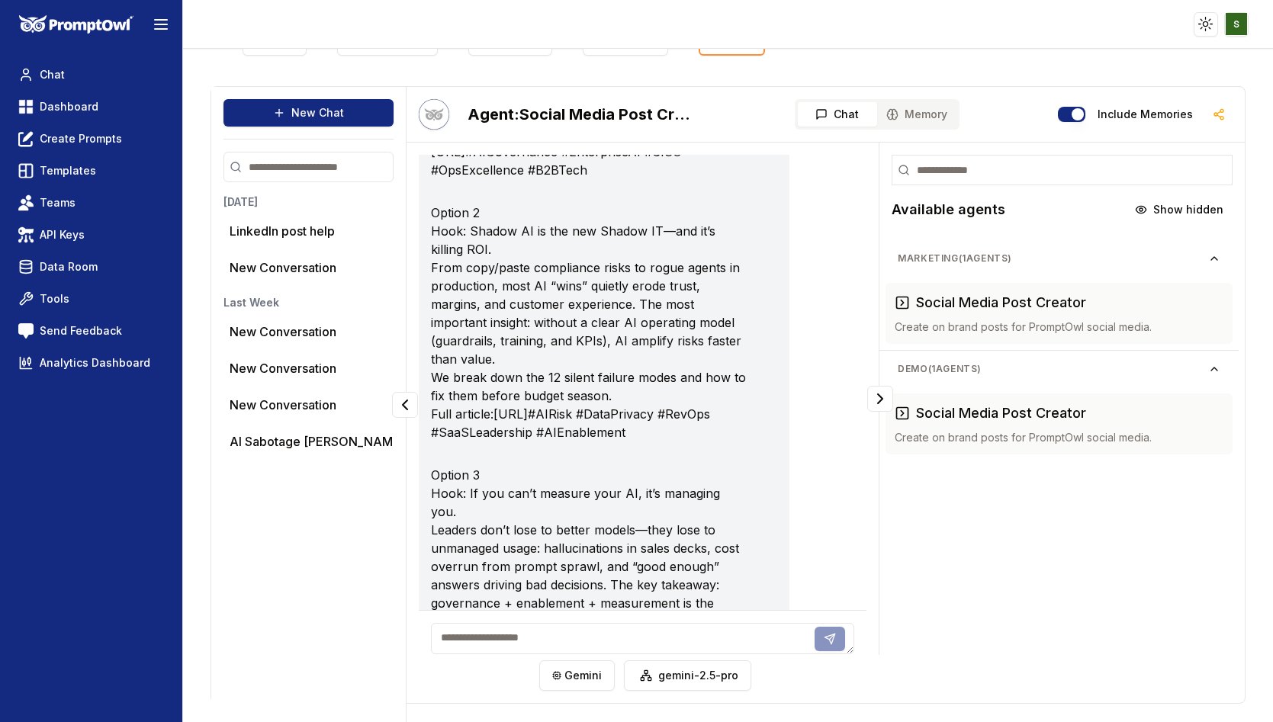
scroll to position [620, 0]
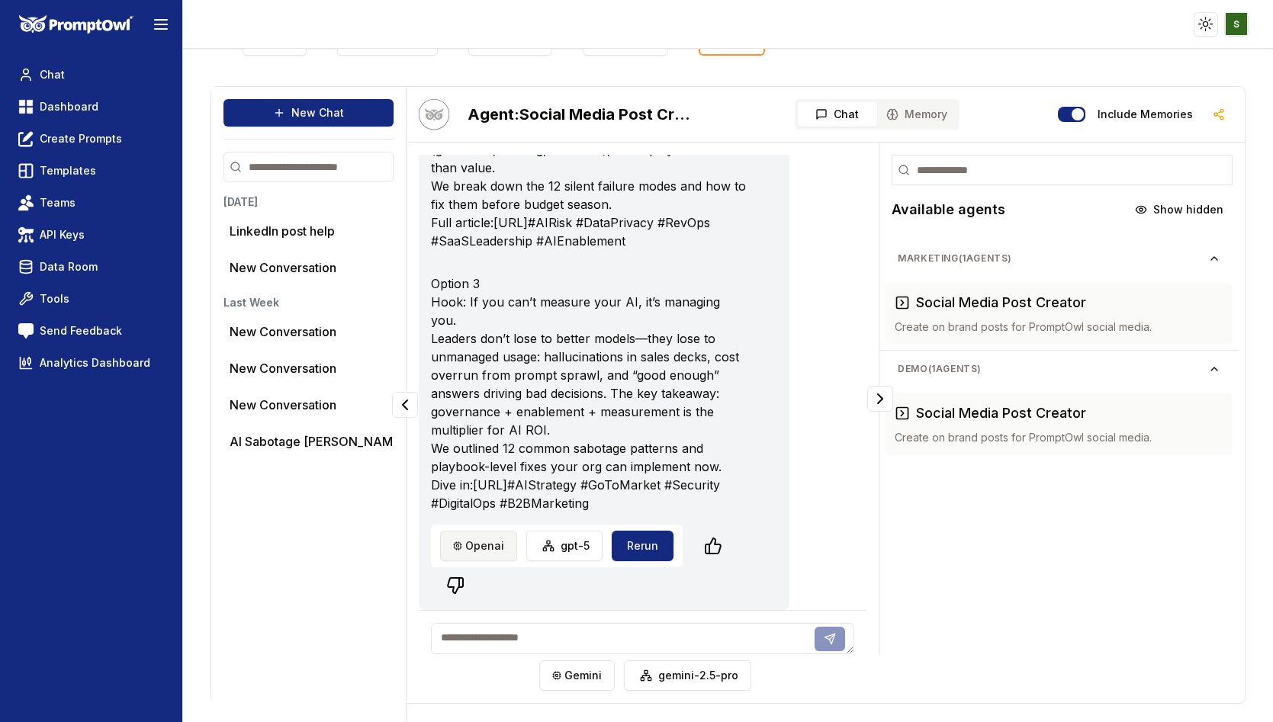
click at [477, 583] on html "Toggle theme Toggle user menu Chat Dashboard Create Prompts Templates Teams API…" at bounding box center [636, 361] width 1273 height 722
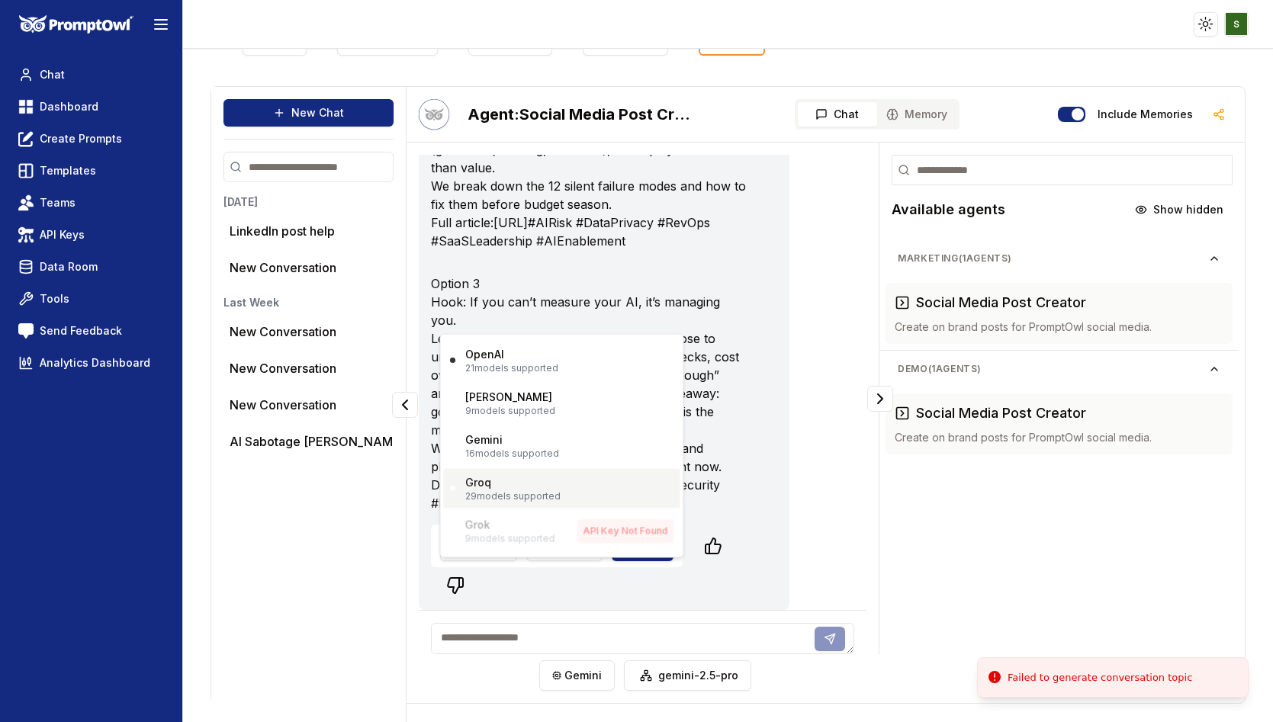
click at [482, 482] on p "Groq" at bounding box center [478, 482] width 26 height 15
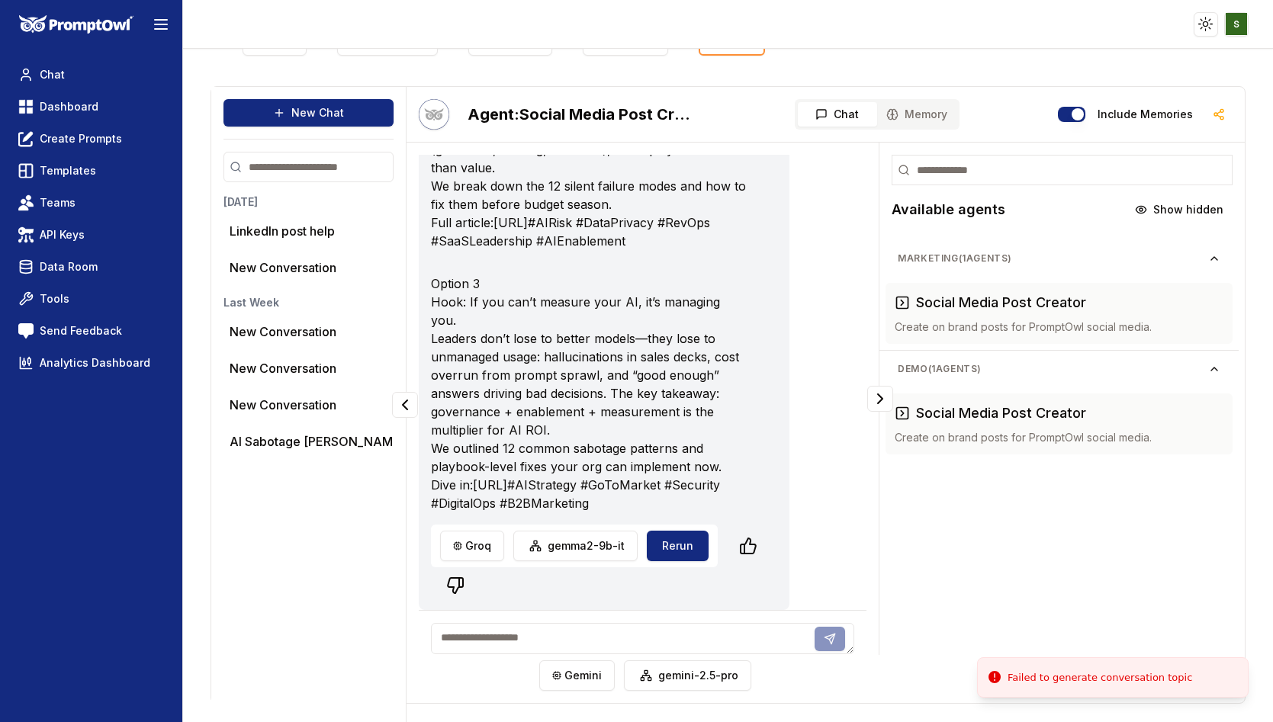
scroll to position [0, 0]
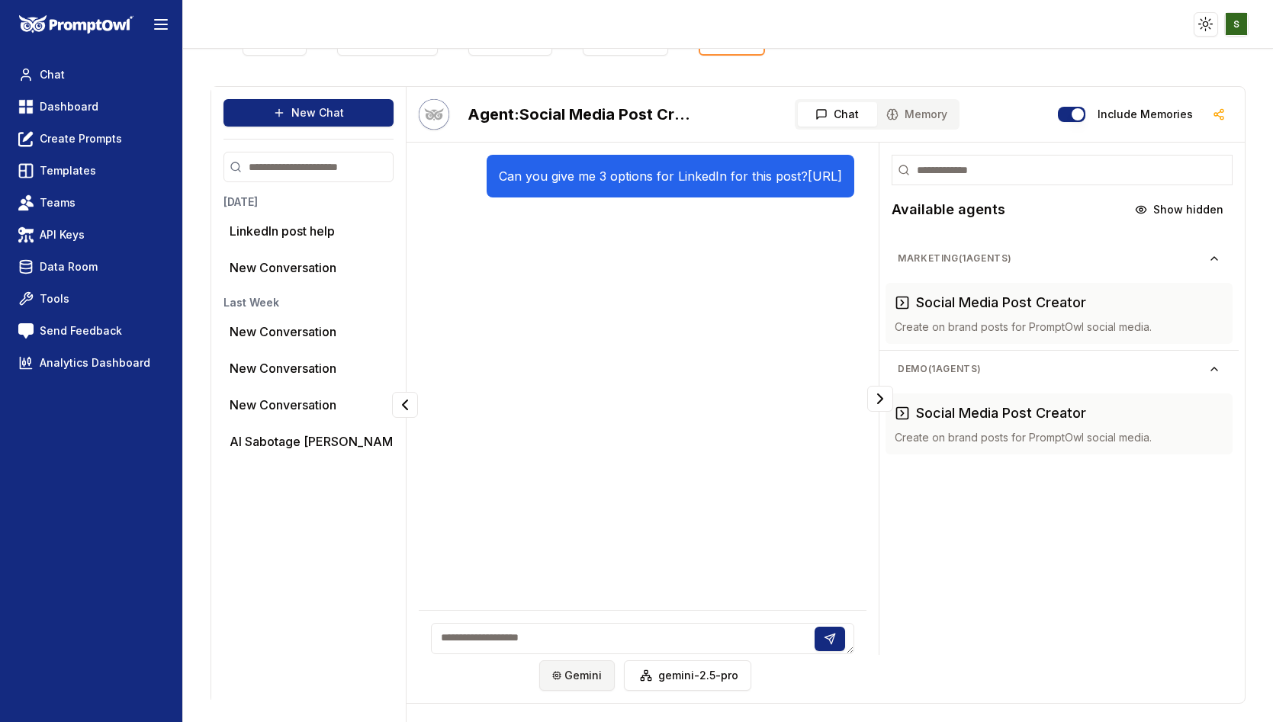
click at [569, 680] on html "Toggle theme Toggle user menu Chat Dashboard Create Prompts Templates Teams API…" at bounding box center [636, 361] width 1273 height 722
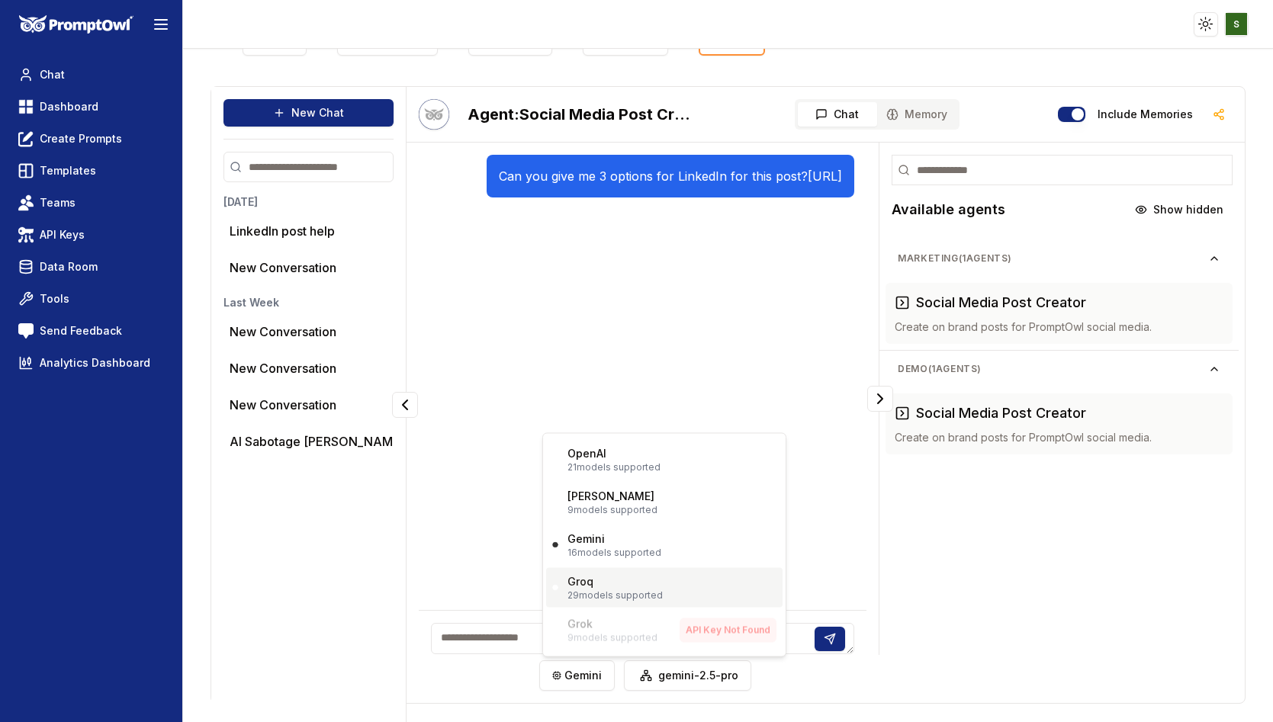
click at [577, 578] on p "Groq" at bounding box center [580, 581] width 26 height 15
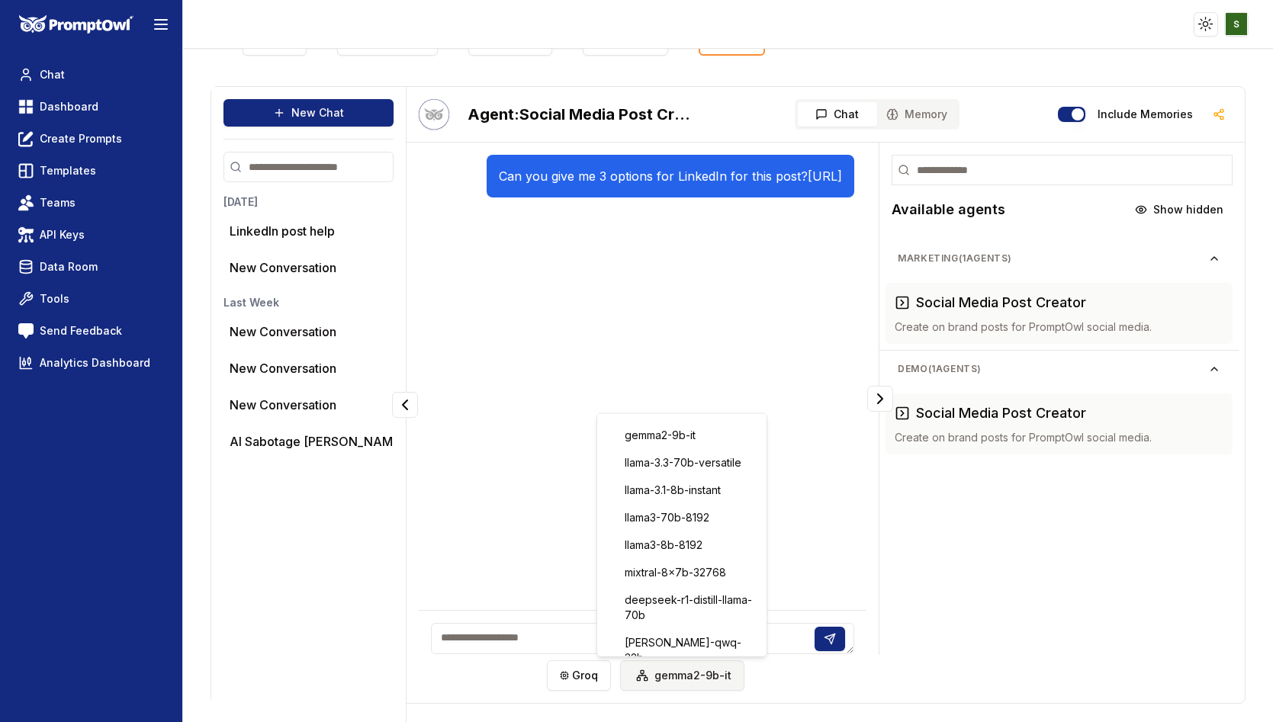
click at [667, 682] on html "Toggle theme Toggle user menu Chat Dashboard Create Prompts Templates Teams API…" at bounding box center [636, 361] width 1273 height 722
click at [658, 491] on div "llama-3.1-8b-instant" at bounding box center [681, 490] width 163 height 24
